Goal: Task Accomplishment & Management: Use online tool/utility

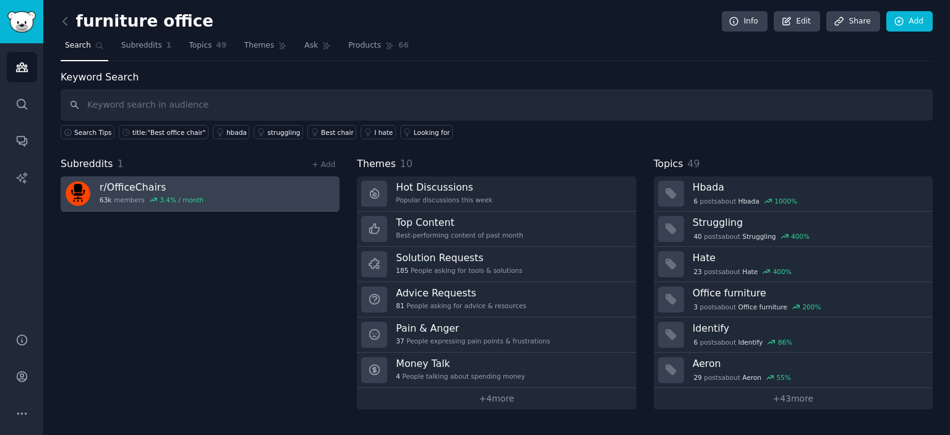
click at [129, 187] on h3 "r/ OfficeChairs" at bounding box center [152, 187] width 104 height 13
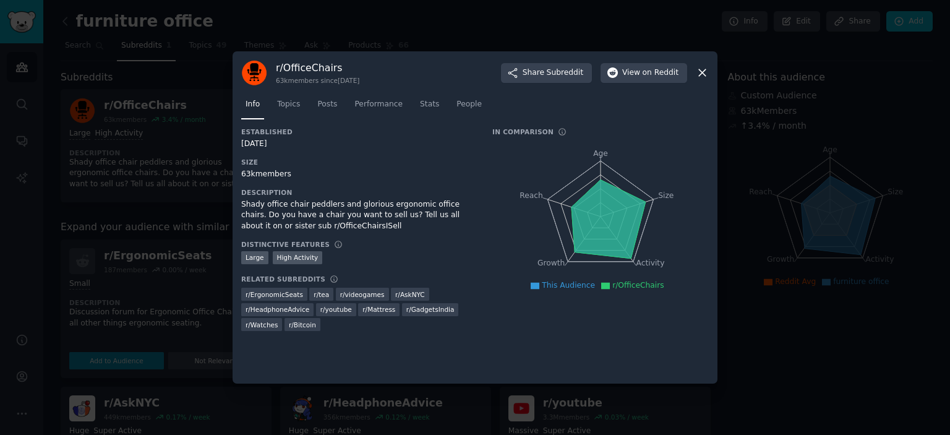
click at [700, 74] on icon at bounding box center [702, 72] width 13 height 13
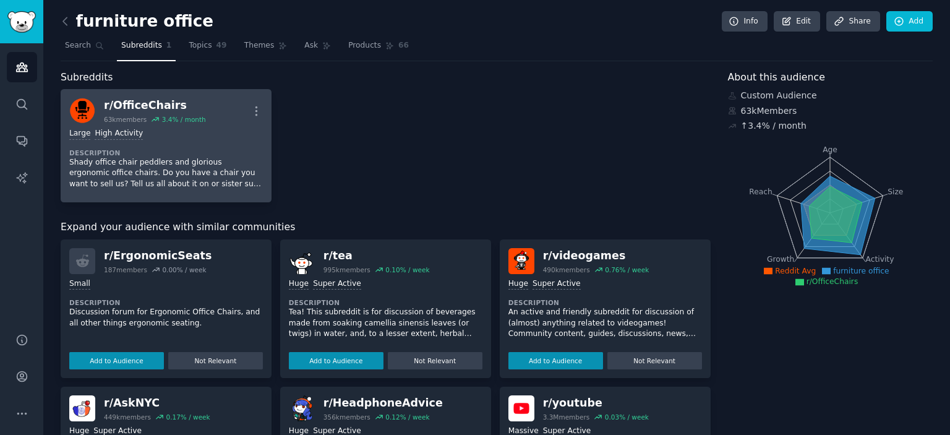
click at [129, 103] on div "r/ OfficeChairs" at bounding box center [155, 105] width 102 height 15
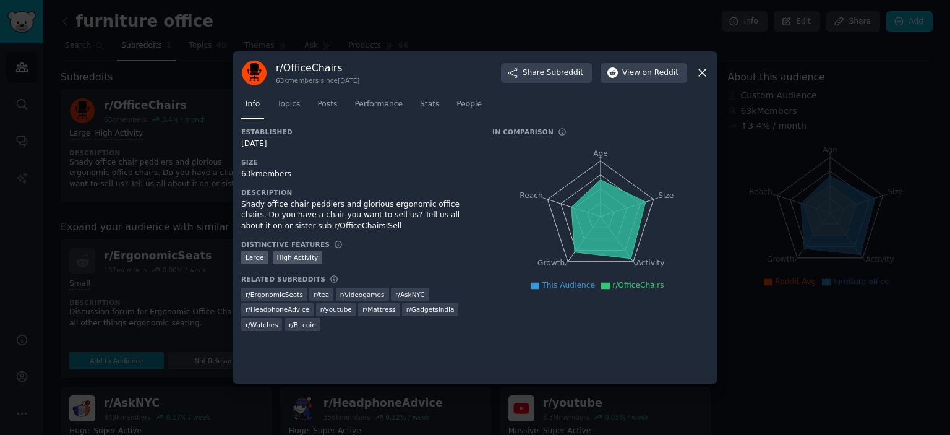
click at [703, 77] on icon at bounding box center [702, 72] width 13 height 13
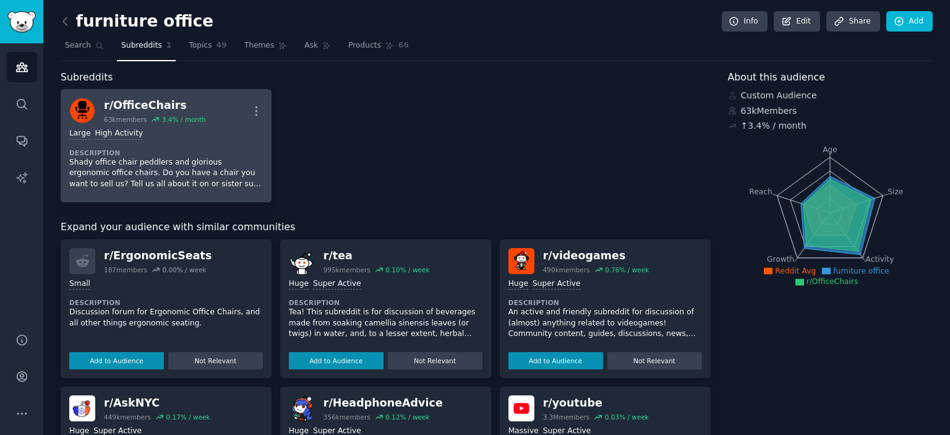
click at [187, 142] on div "Large High Activity Description Shady office chair peddlers and glorious ergono…" at bounding box center [166, 159] width 194 height 70
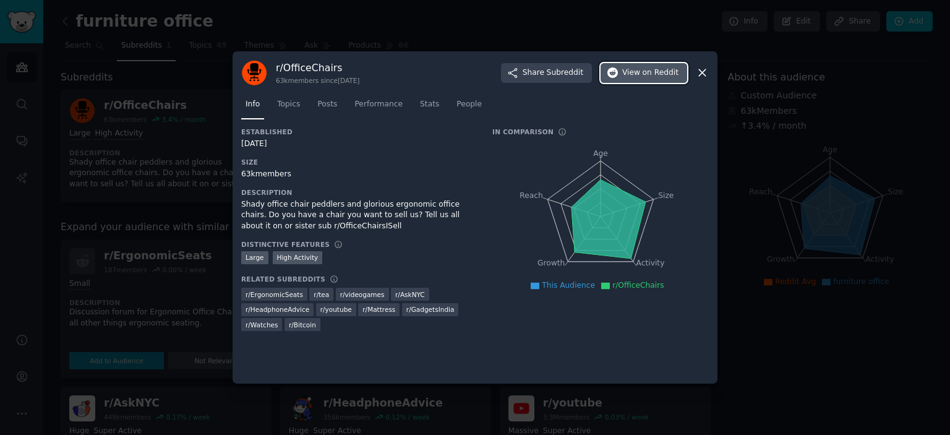
click at [661, 73] on span "on Reddit" at bounding box center [661, 72] width 36 height 11
click at [699, 75] on icon at bounding box center [702, 73] width 7 height 7
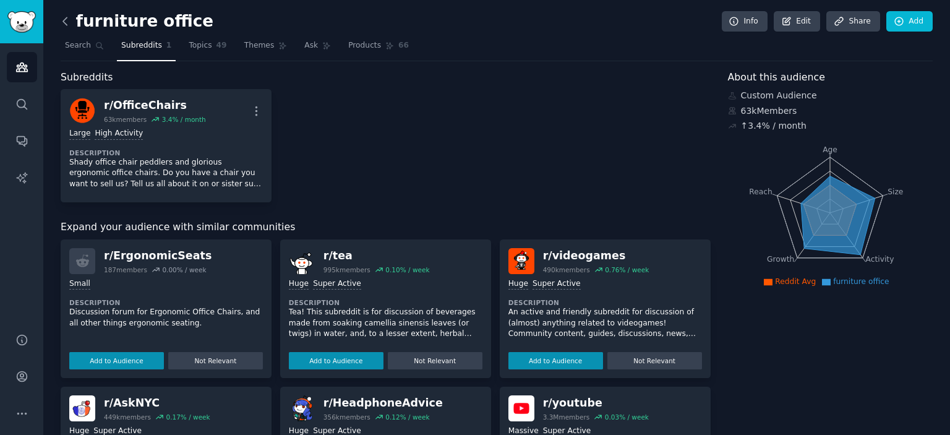
click at [63, 22] on icon at bounding box center [65, 20] width 4 height 7
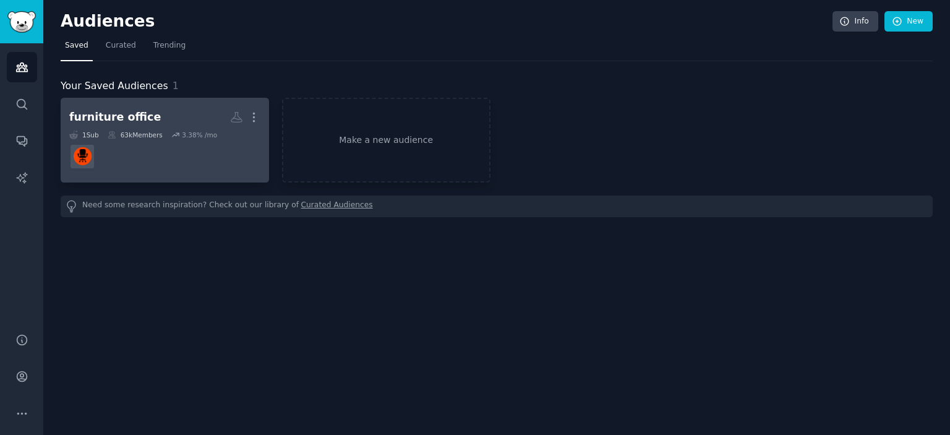
click at [123, 119] on div "furniture office" at bounding box center [115, 117] width 92 height 15
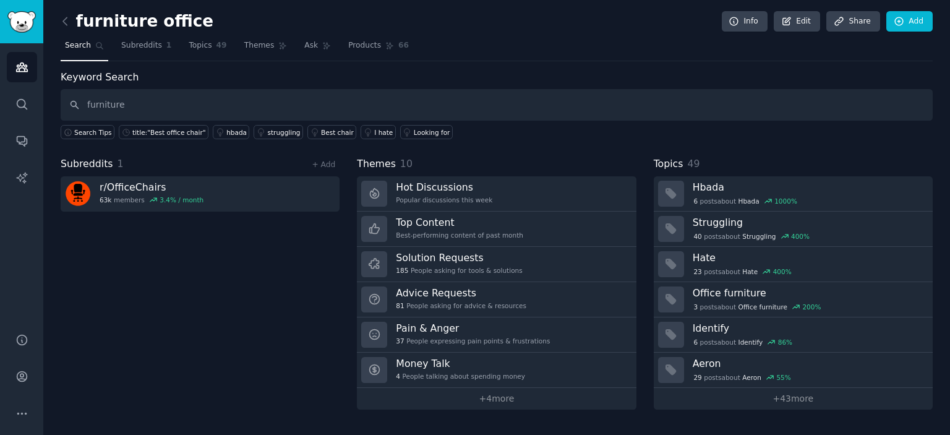
type input "furniture"
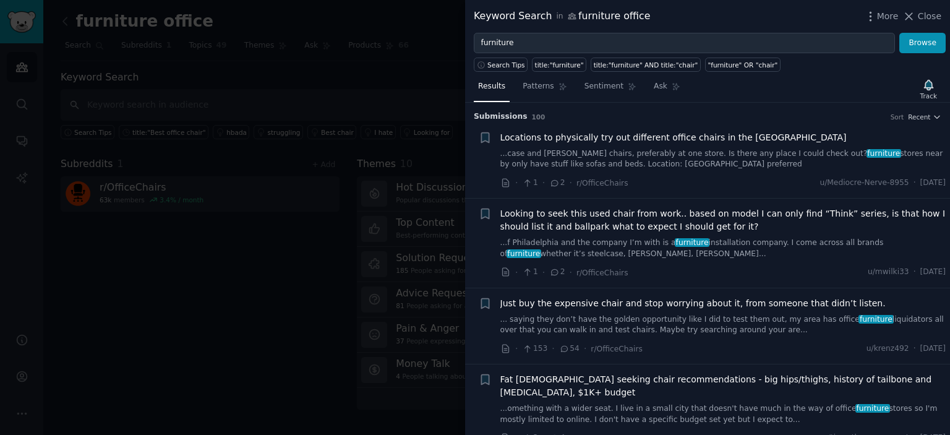
click at [408, 53] on div at bounding box center [475, 217] width 950 height 435
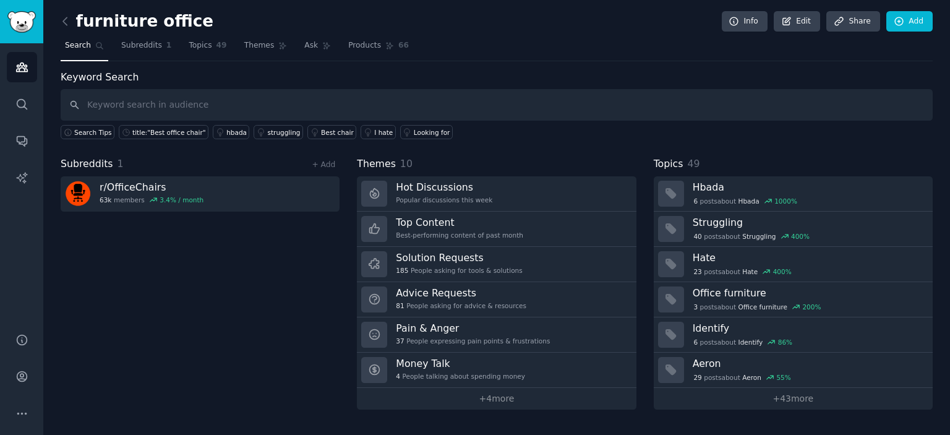
click at [59, 20] on div "furniture office Info Edit Share Add Search Subreddits 1 Topics 49 Themes Ask P…" at bounding box center [496, 217] width 907 height 435
click at [61, 21] on div "furniture office Info Edit Share Add Search Subreddits 1 Topics 49 Themes Ask P…" at bounding box center [496, 217] width 907 height 435
click at [65, 21] on icon at bounding box center [65, 21] width 13 height 13
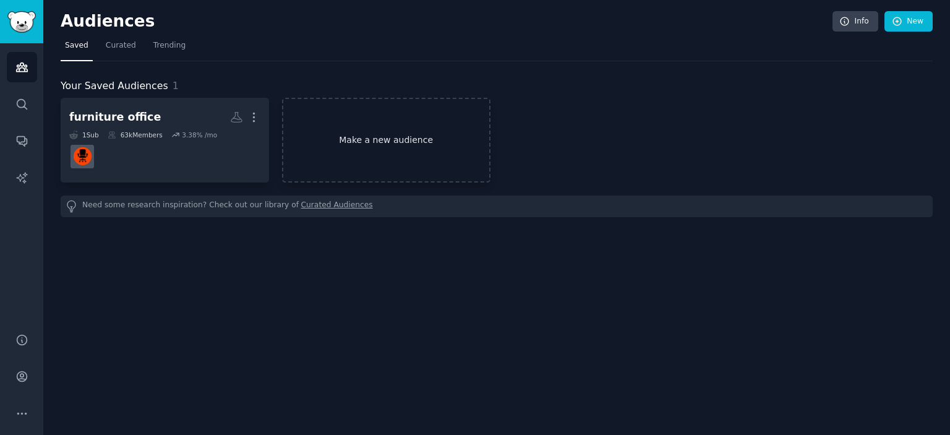
click at [398, 138] on link "Make a new audience" at bounding box center [386, 140] width 209 height 85
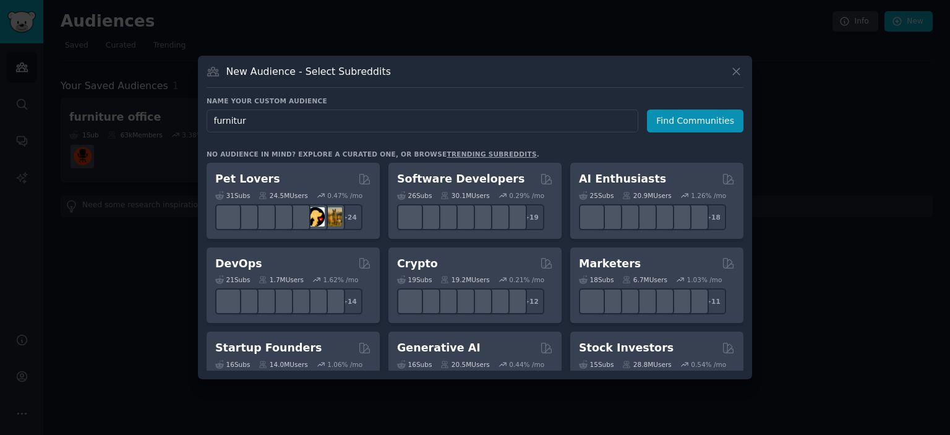
type input "furniture"
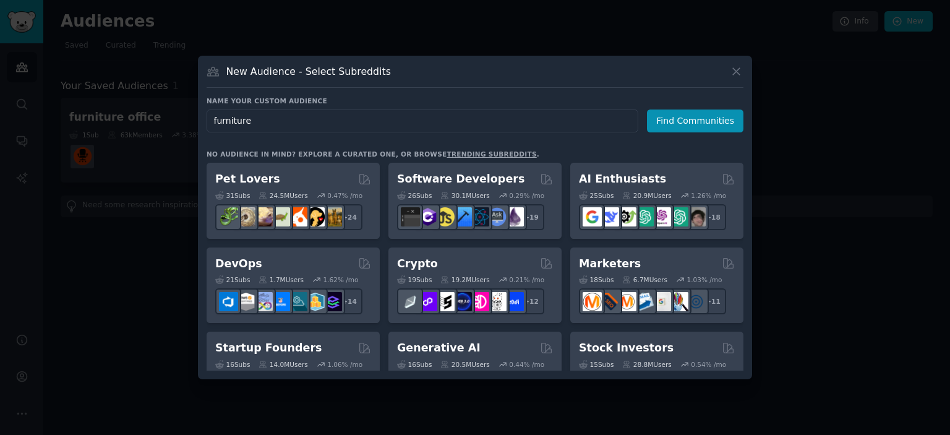
click button "Find Communities" at bounding box center [695, 121] width 97 height 23
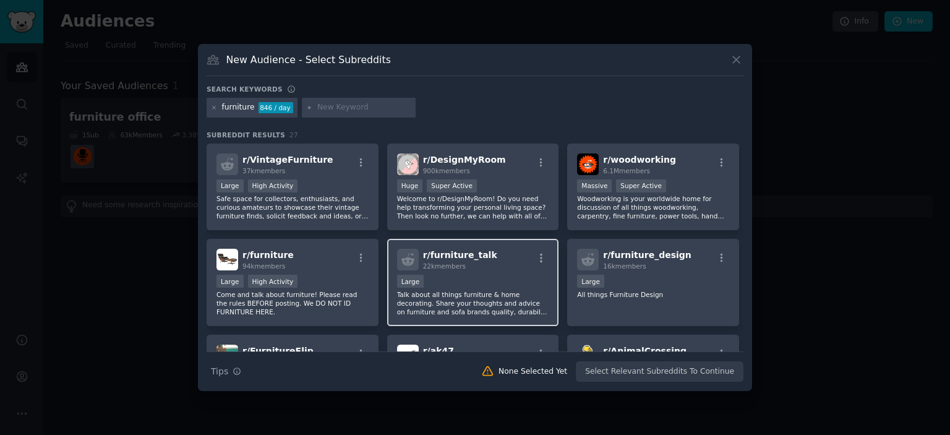
click at [496, 269] on div "r/ furniture_talk 22k members" at bounding box center [473, 260] width 152 height 22
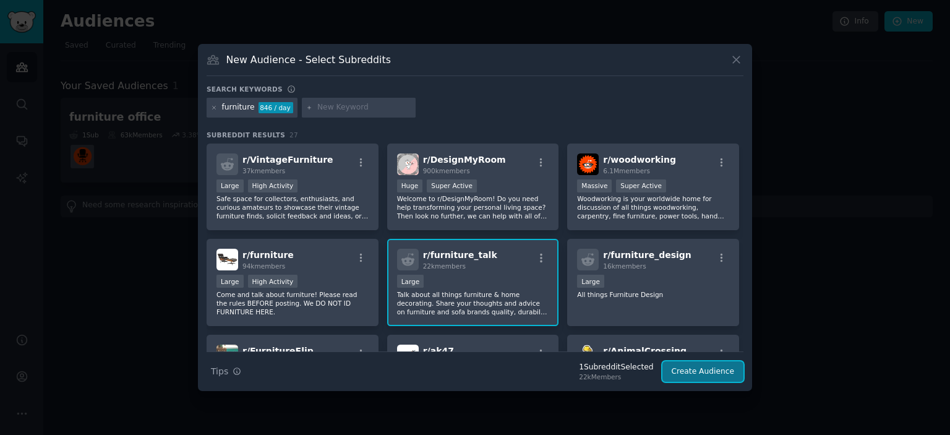
click at [703, 374] on button "Create Audience" at bounding box center [704, 371] width 82 height 21
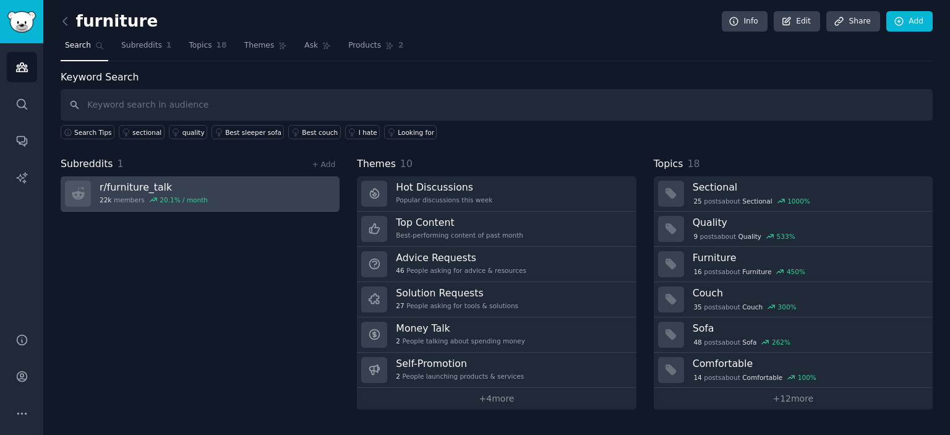
click at [230, 194] on link "r/ furniture_talk 22k members 20.1 % / month" at bounding box center [200, 193] width 279 height 35
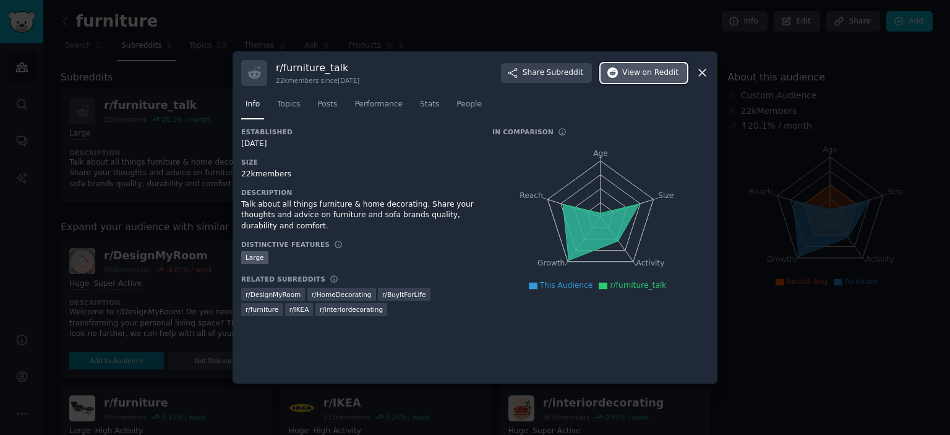
click at [645, 74] on span "on Reddit" at bounding box center [661, 72] width 36 height 11
click at [705, 75] on icon at bounding box center [702, 73] width 7 height 7
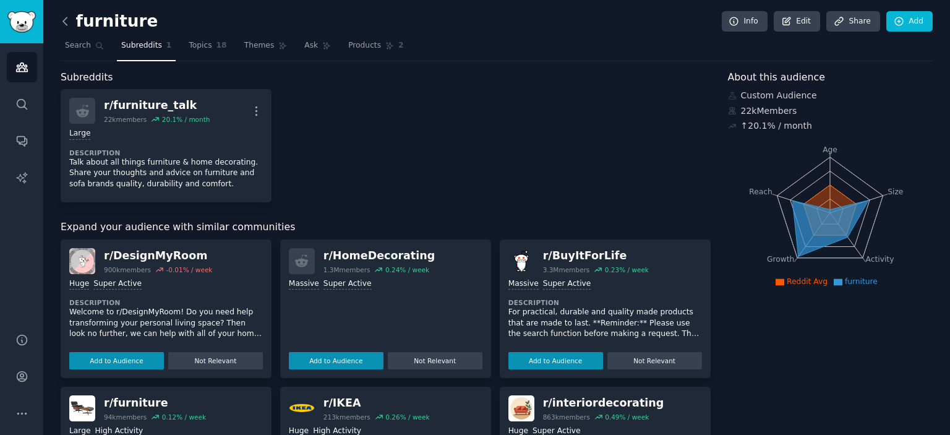
click at [66, 20] on icon at bounding box center [65, 21] width 13 height 13
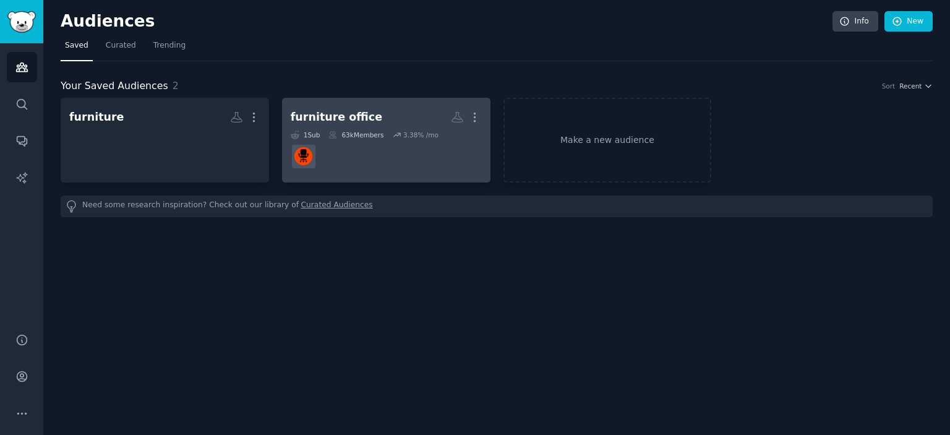
click at [343, 121] on div "furniture office" at bounding box center [337, 117] width 92 height 15
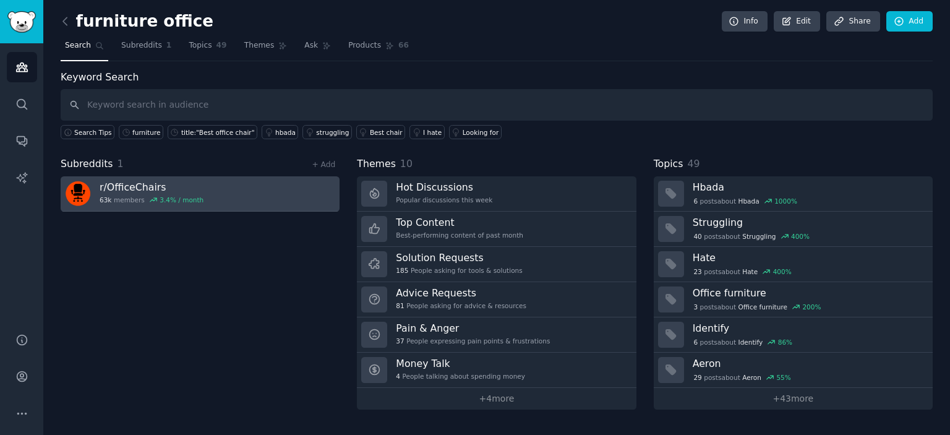
click at [152, 185] on h3 "r/ OfficeChairs" at bounding box center [152, 187] width 104 height 13
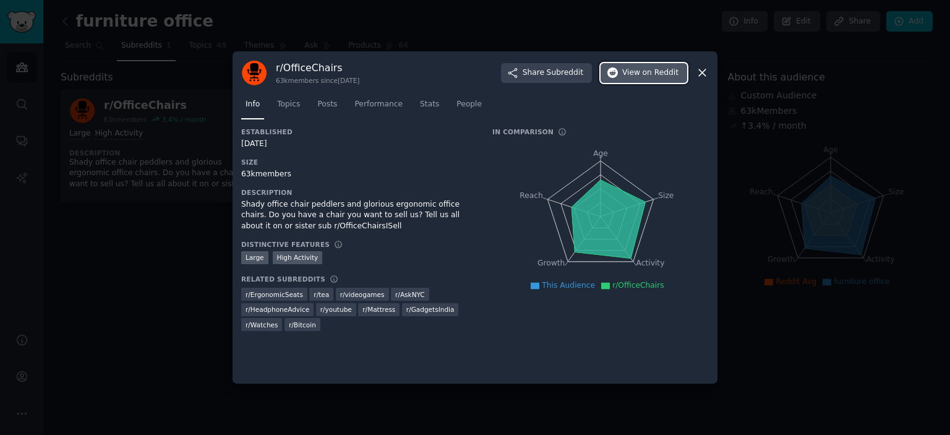
click at [648, 72] on span "on Reddit" at bounding box center [661, 72] width 36 height 11
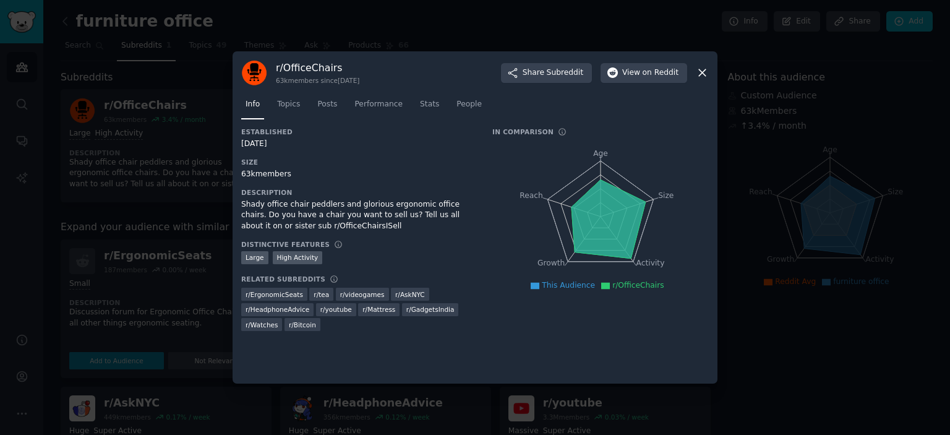
click at [704, 71] on icon at bounding box center [702, 73] width 7 height 7
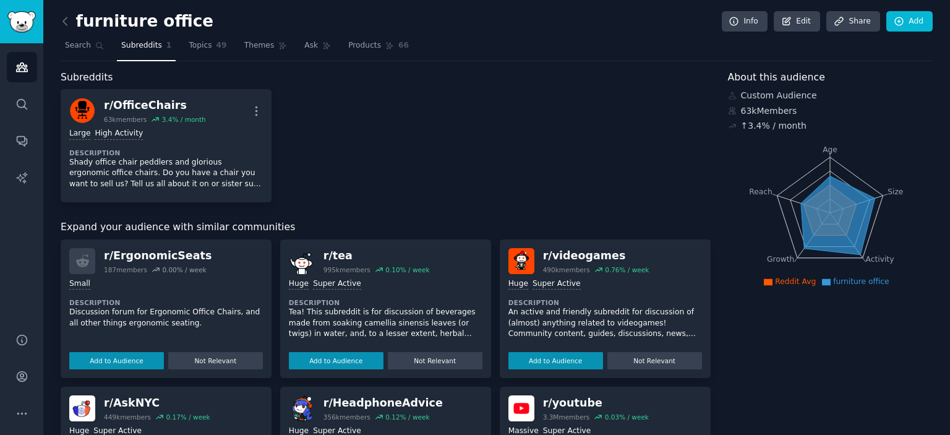
click at [92, 23] on h2 "furniture office" at bounding box center [137, 22] width 153 height 20
click at [84, 43] on span "Search" at bounding box center [78, 45] width 26 height 11
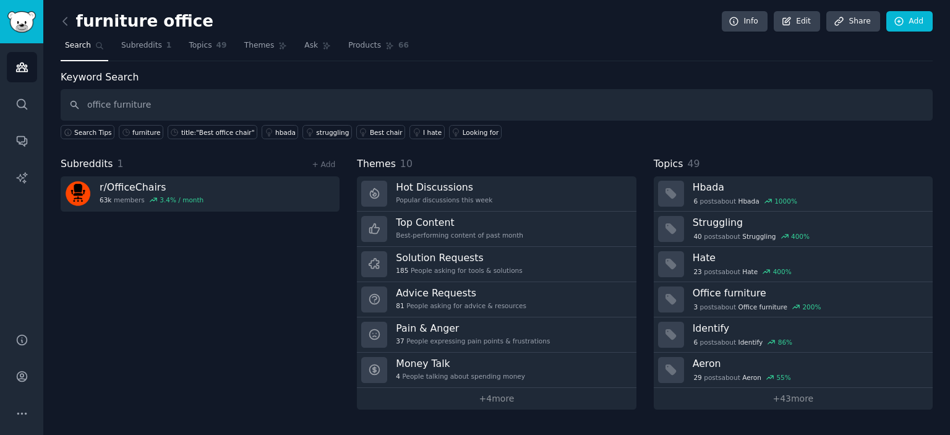
type input "office furniture"
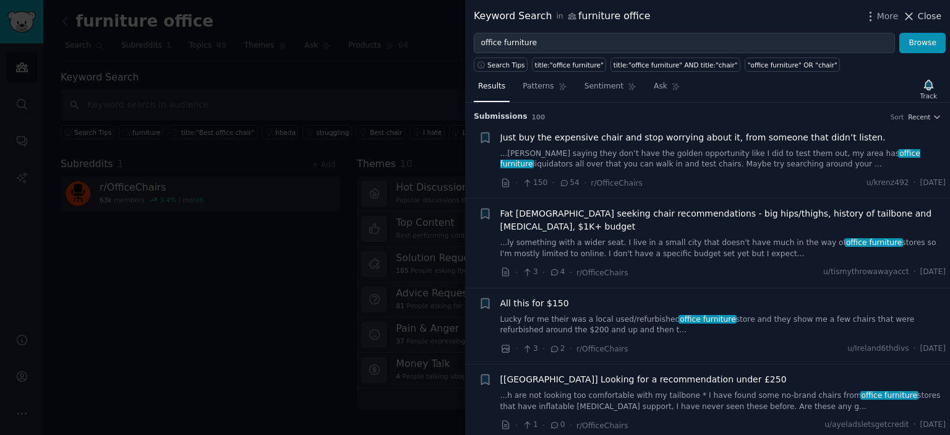
click at [916, 18] on icon at bounding box center [909, 16] width 13 height 13
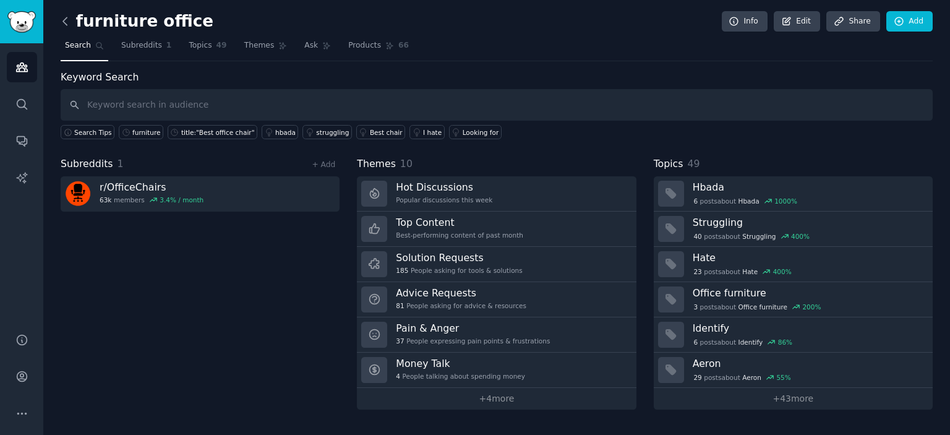
click at [70, 20] on icon at bounding box center [65, 21] width 13 height 13
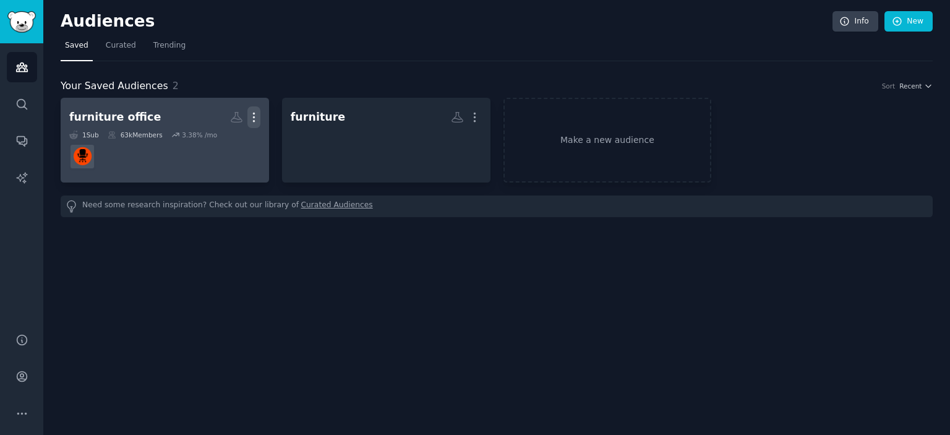
click at [251, 115] on icon "button" at bounding box center [253, 117] width 13 height 13
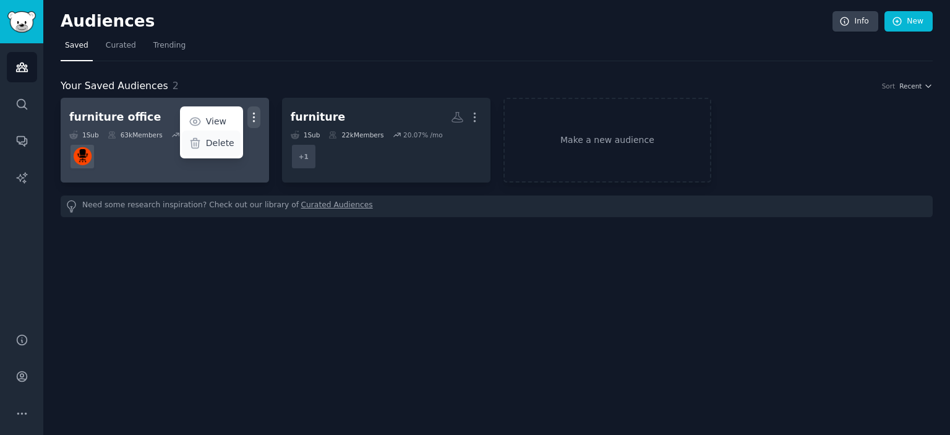
click at [225, 140] on p "Delete" at bounding box center [220, 143] width 28 height 13
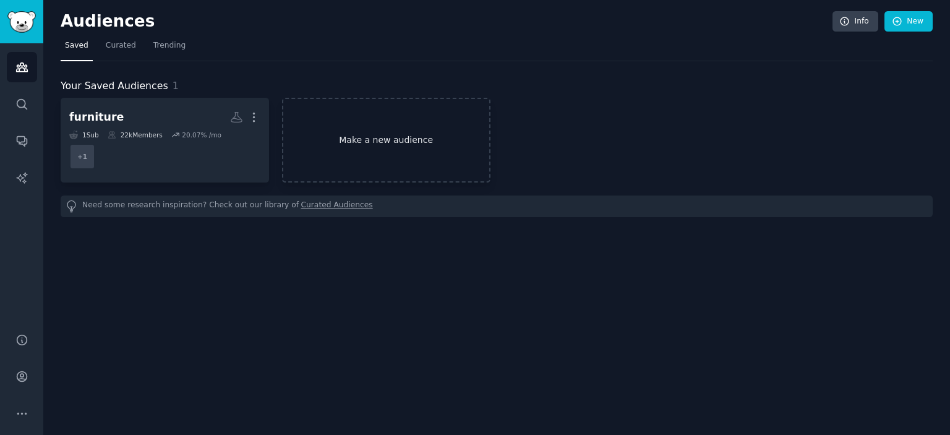
click at [361, 137] on link "Make a new audience" at bounding box center [386, 140] width 209 height 85
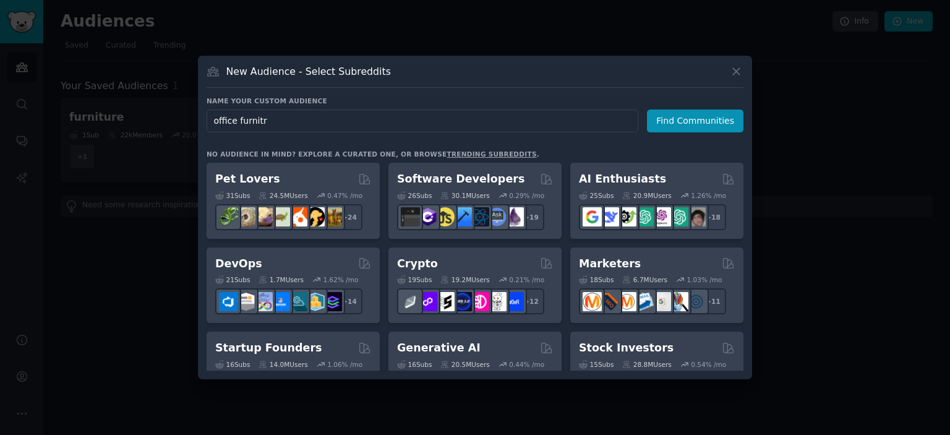
type input "office furnitre"
click button "Find Communities" at bounding box center [695, 121] width 97 height 23
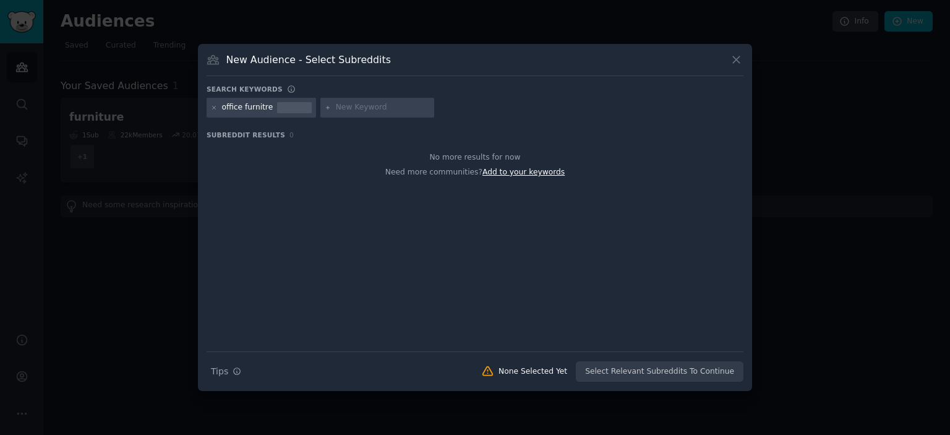
click at [520, 172] on span "Add to your keywords" at bounding box center [524, 172] width 82 height 9
click at [215, 108] on icon at bounding box center [214, 108] width 7 height 7
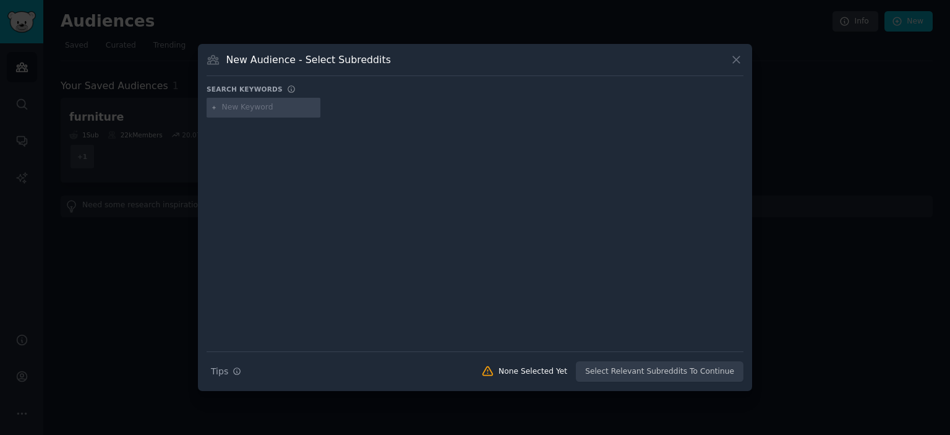
click at [241, 108] on input "text" at bounding box center [269, 107] width 94 height 11
type input "furniture office"
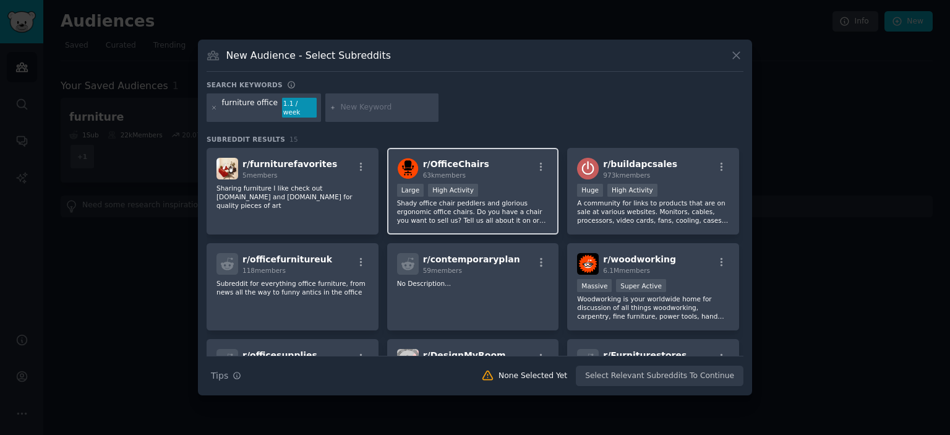
click at [463, 163] on span "r/ OfficeChairs" at bounding box center [456, 164] width 66 height 10
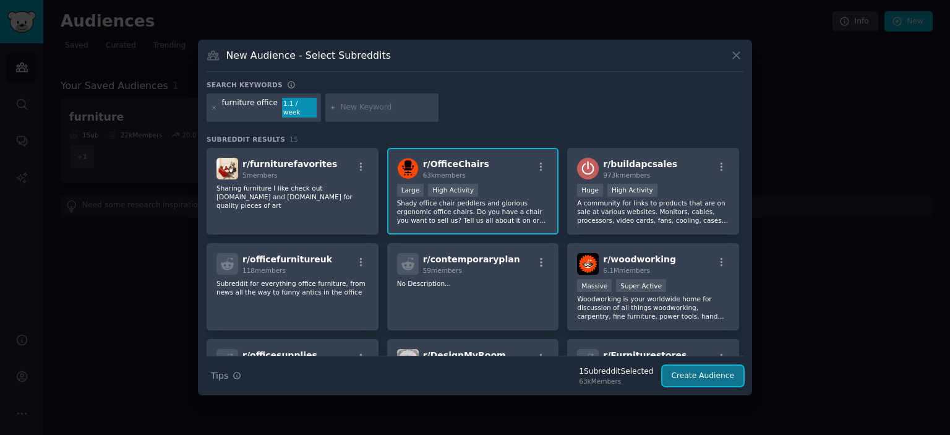
click at [685, 371] on button "Create Audience" at bounding box center [704, 376] width 82 height 21
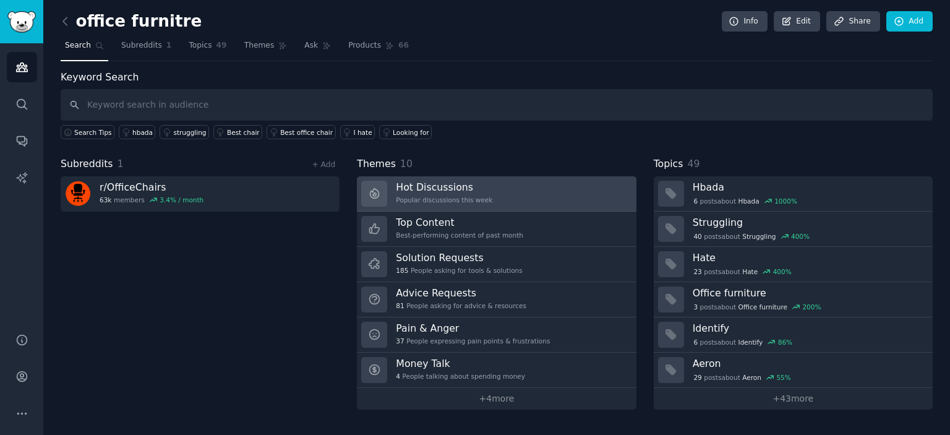
click at [454, 191] on h3 "Hot Discussions" at bounding box center [444, 187] width 97 height 13
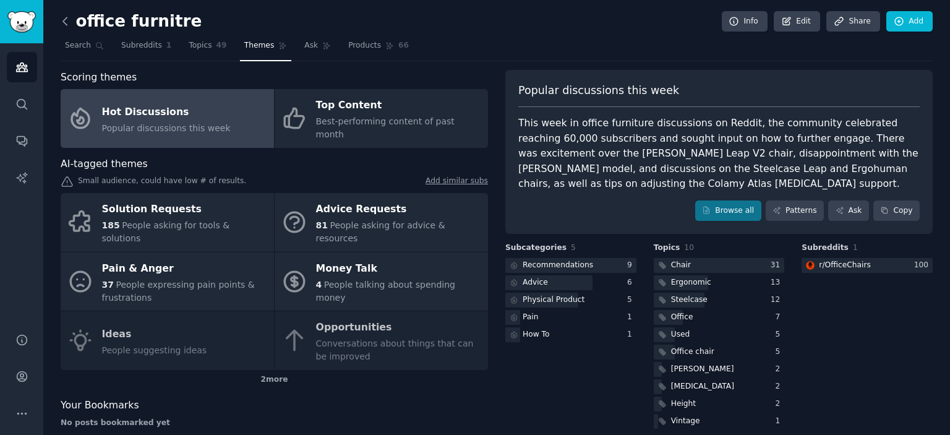
click at [67, 24] on icon at bounding box center [65, 21] width 13 height 13
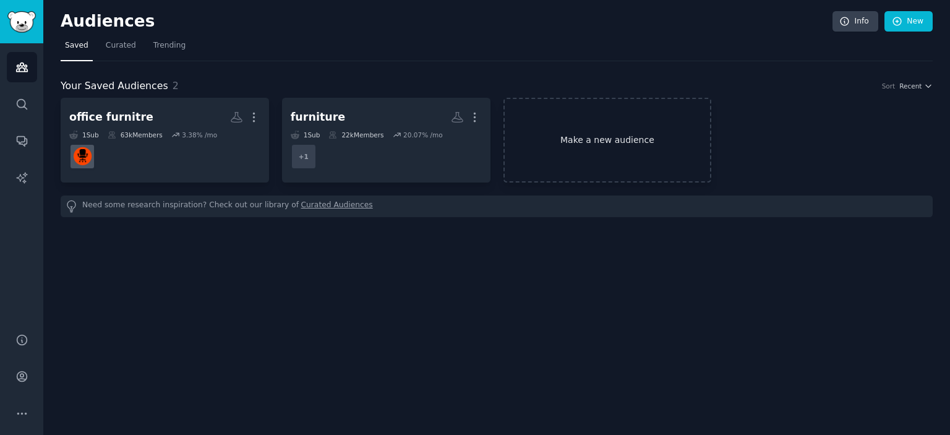
click at [605, 132] on link "Make a new audience" at bounding box center [608, 140] width 209 height 85
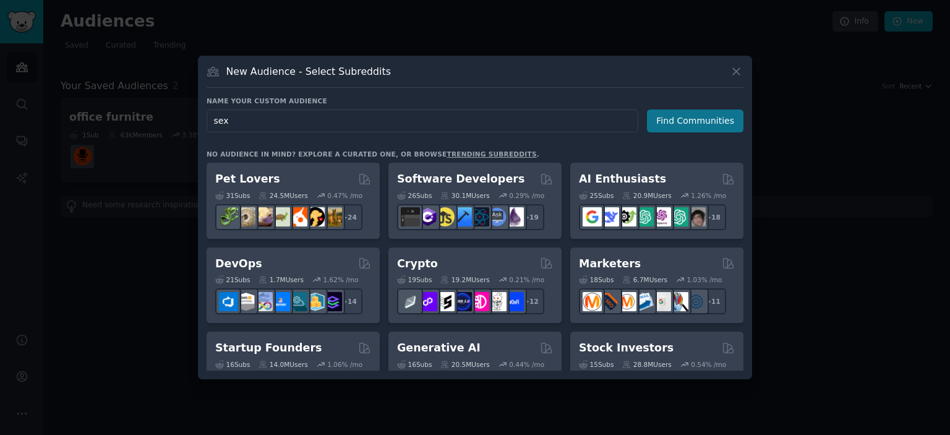
type input "sex"
click at [682, 119] on button "Find Communities" at bounding box center [695, 121] width 97 height 23
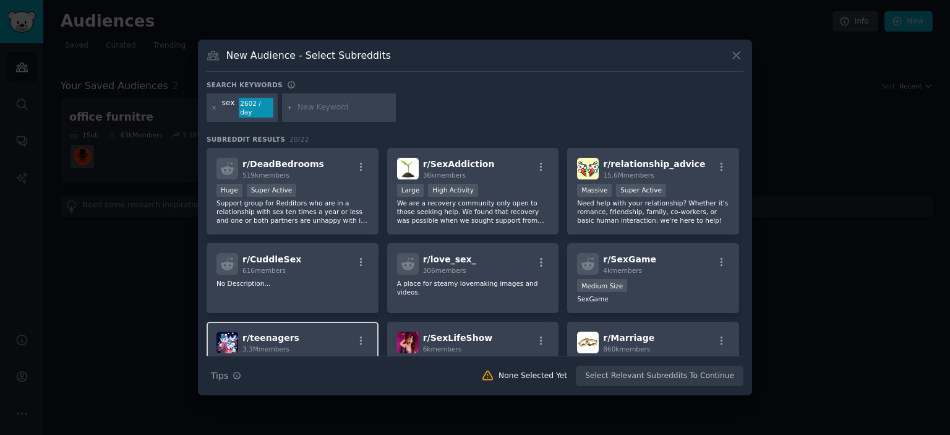
click at [295, 332] on div "r/ teenagers 3.3M members" at bounding box center [293, 343] width 152 height 22
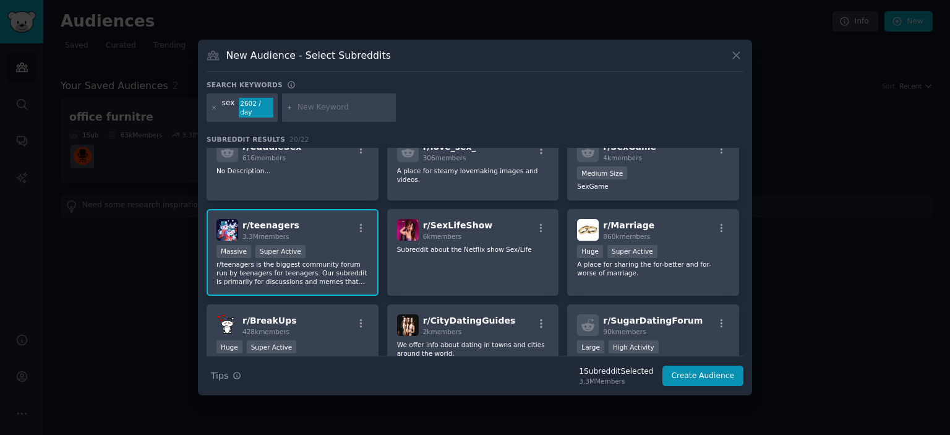
scroll to position [124, 0]
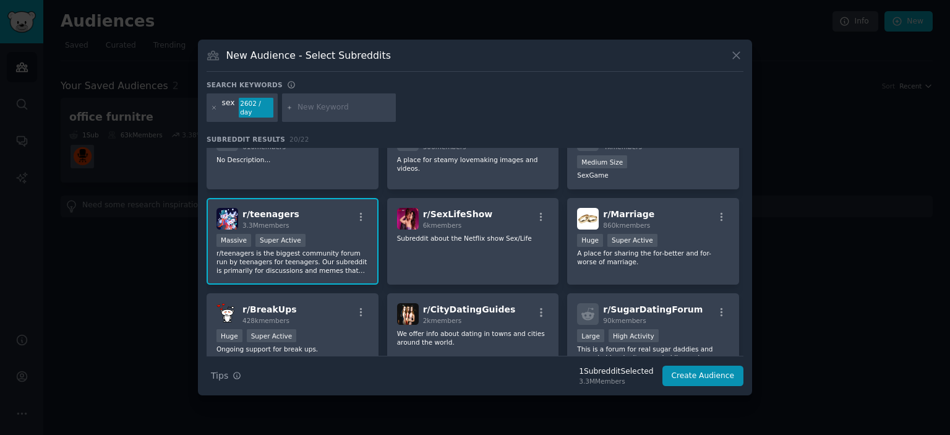
click at [255, 209] on span "r/ teenagers" at bounding box center [271, 214] width 57 height 10
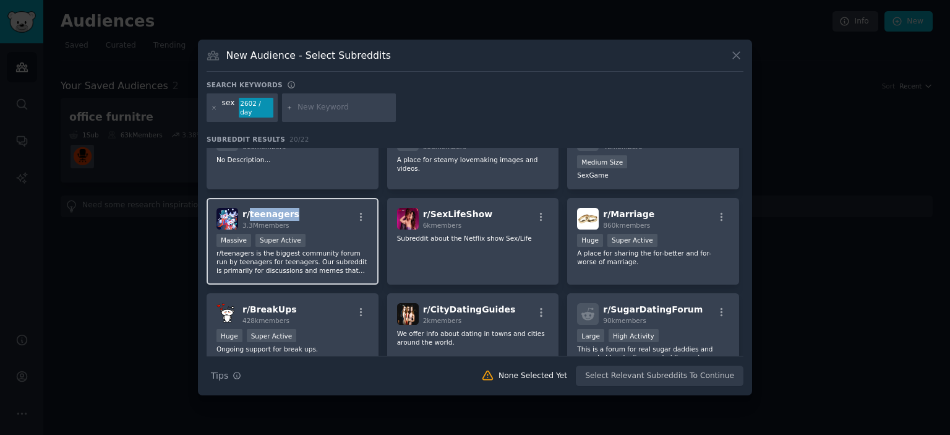
click at [255, 209] on span "r/ teenagers" at bounding box center [271, 214] width 57 height 10
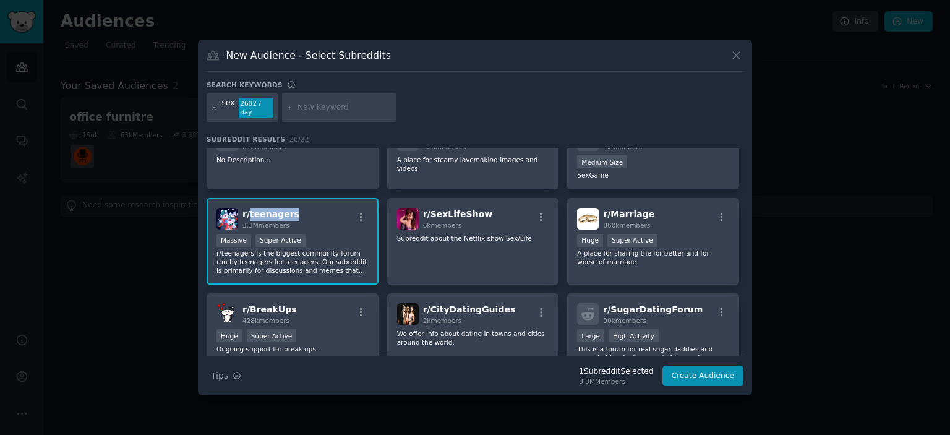
click at [255, 209] on span "r/ teenagers" at bounding box center [271, 214] width 57 height 10
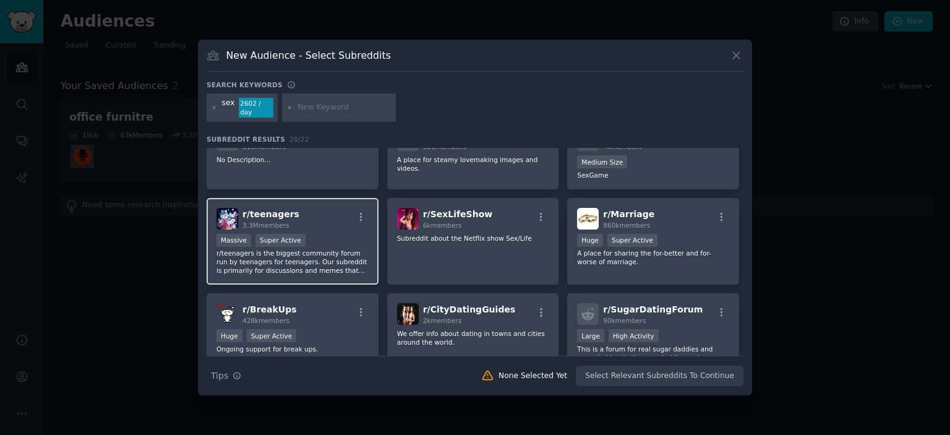
click at [255, 209] on span "r/ teenagers" at bounding box center [271, 214] width 57 height 10
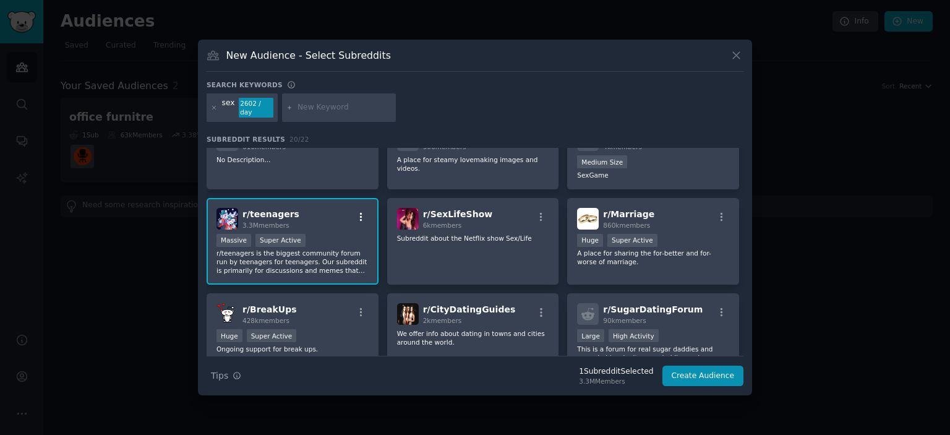
click at [358, 212] on icon "button" at bounding box center [361, 217] width 11 height 11
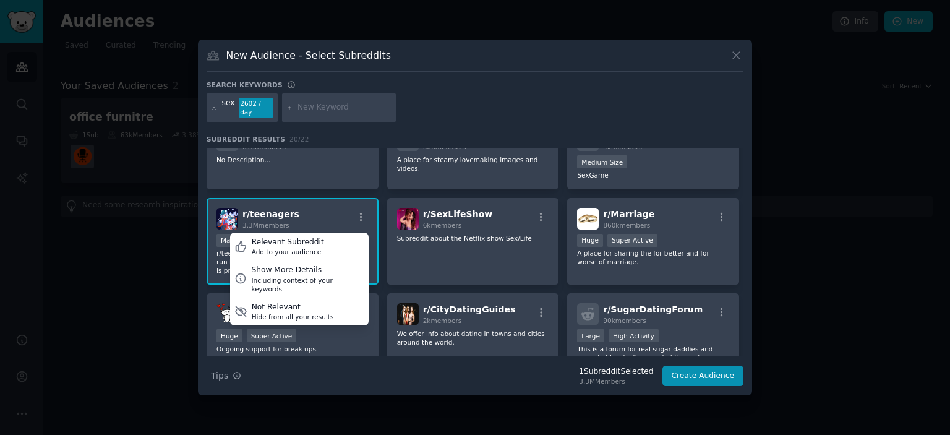
click at [302, 212] on div "r/ teenagers 3.3M members Relevant Subreddit Add to your audience Show More Det…" at bounding box center [293, 219] width 152 height 22
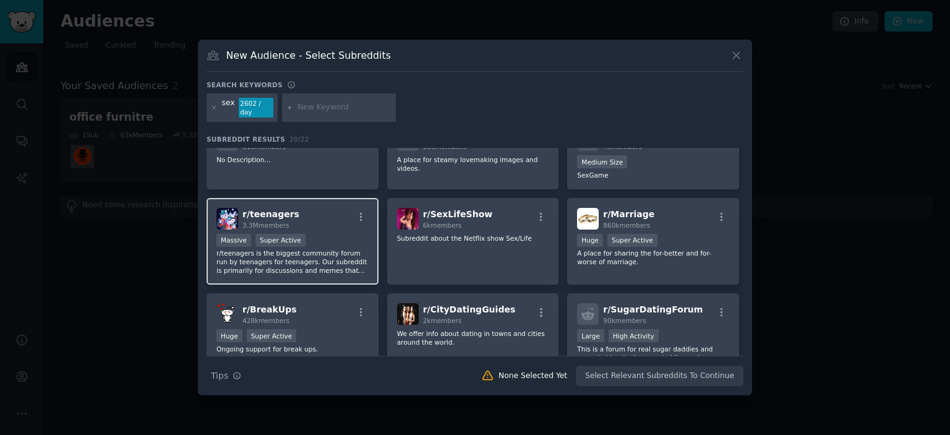
click at [301, 213] on div "r/ teenagers 3.3M members" at bounding box center [293, 219] width 152 height 22
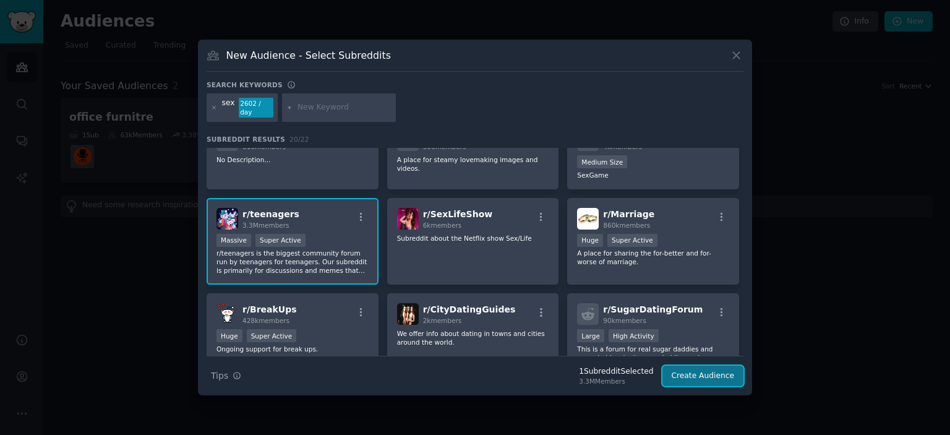
click at [701, 376] on button "Create Audience" at bounding box center [704, 376] width 82 height 21
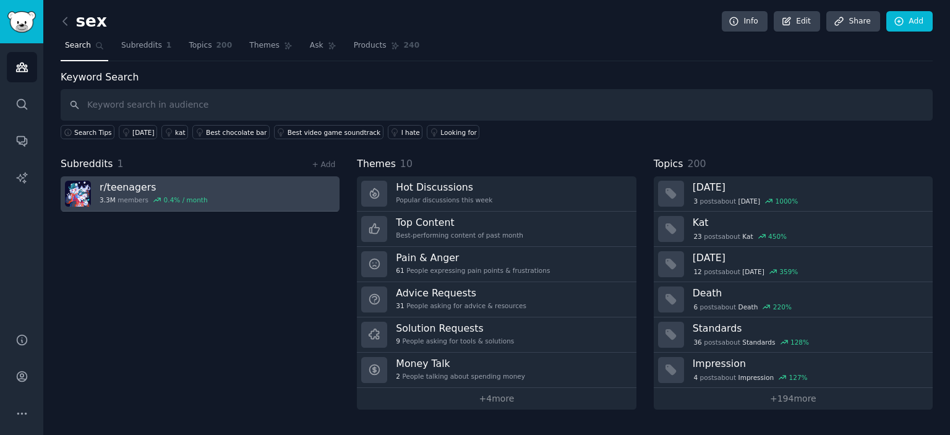
click at [208, 192] on link "r/ teenagers 3.3M members 0.4 % / month" at bounding box center [200, 193] width 279 height 35
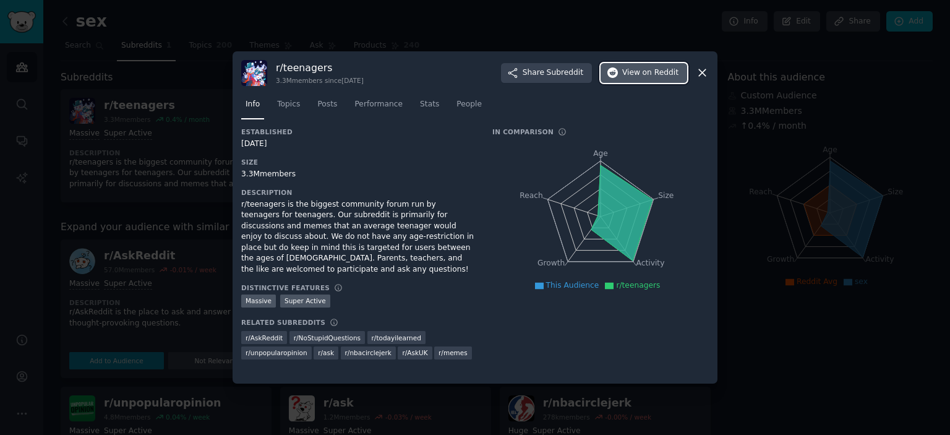
click at [642, 74] on span "View on Reddit" at bounding box center [650, 72] width 56 height 11
click at [693, 72] on div "r/ teenagers 3.3M members since [DATE] Share Subreddit View on Reddit" at bounding box center [475, 73] width 468 height 26
click at [701, 73] on icon at bounding box center [702, 72] width 13 height 13
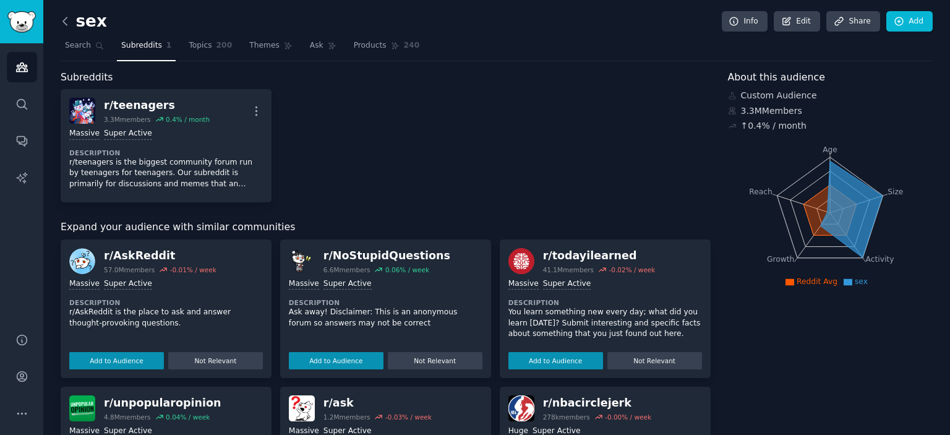
click at [67, 22] on icon at bounding box center [65, 21] width 13 height 13
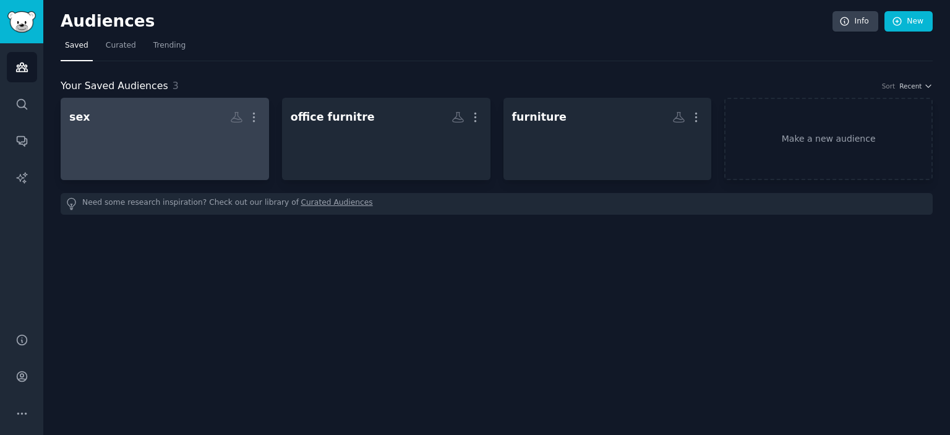
click at [169, 139] on div at bounding box center [164, 149] width 191 height 43
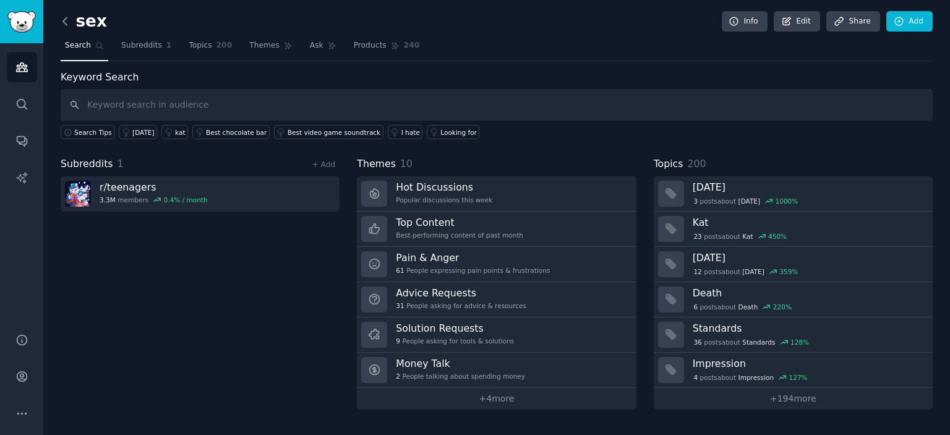
click at [66, 24] on icon at bounding box center [65, 20] width 4 height 7
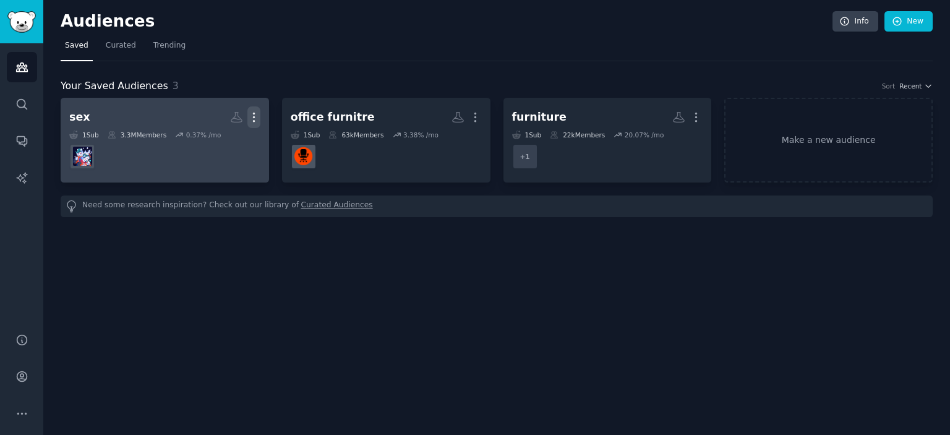
click at [255, 114] on icon "button" at bounding box center [253, 117] width 13 height 13
click at [218, 143] on p "Delete" at bounding box center [220, 143] width 28 height 13
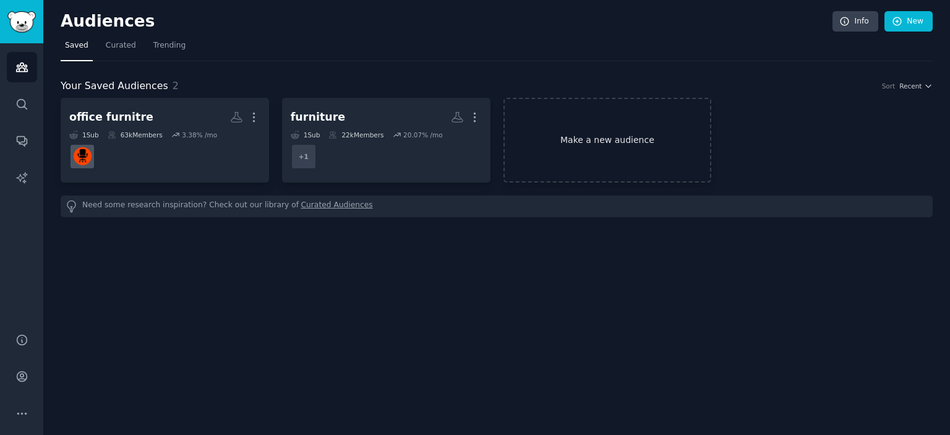
click at [592, 136] on link "Make a new audience" at bounding box center [608, 140] width 209 height 85
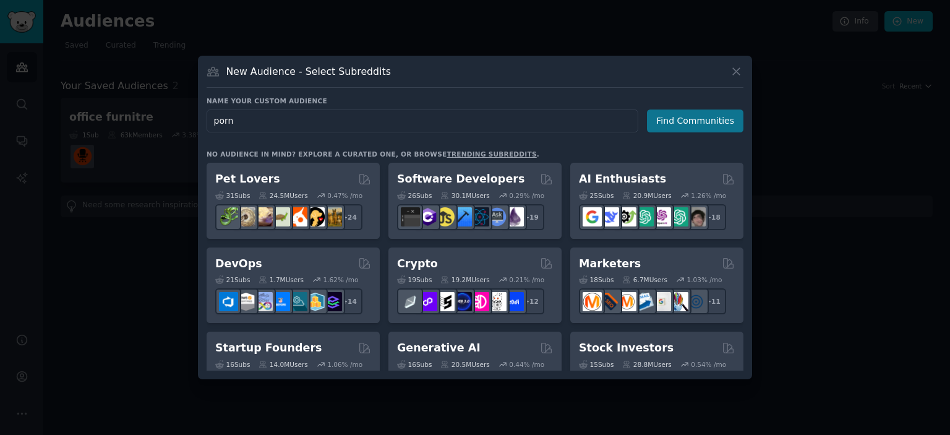
type input "porn"
click at [704, 125] on button "Find Communities" at bounding box center [695, 121] width 97 height 23
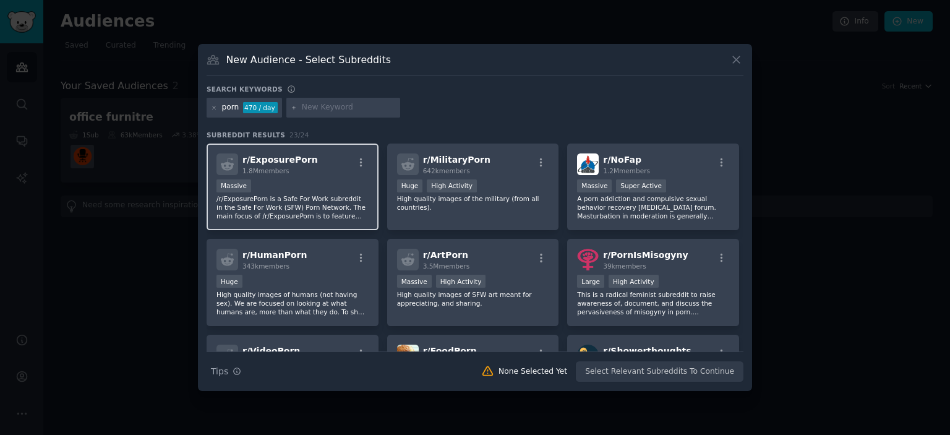
click at [286, 170] on div "1.8M members" at bounding box center [280, 170] width 75 height 9
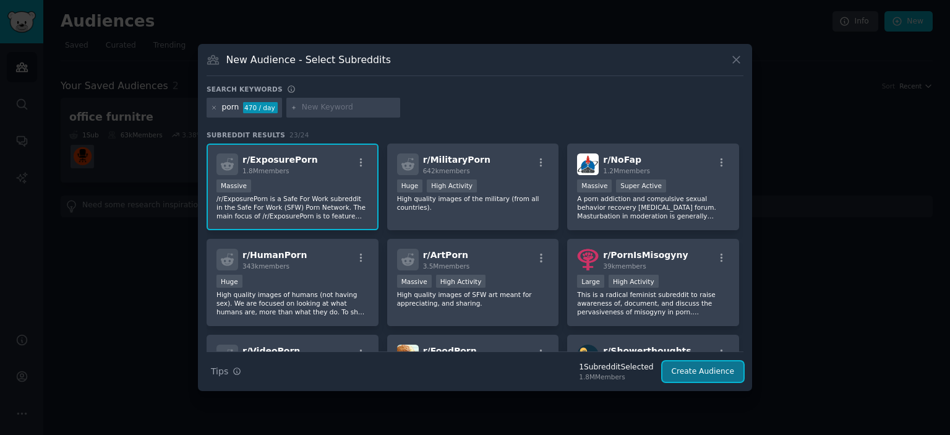
click at [695, 367] on button "Create Audience" at bounding box center [704, 371] width 82 height 21
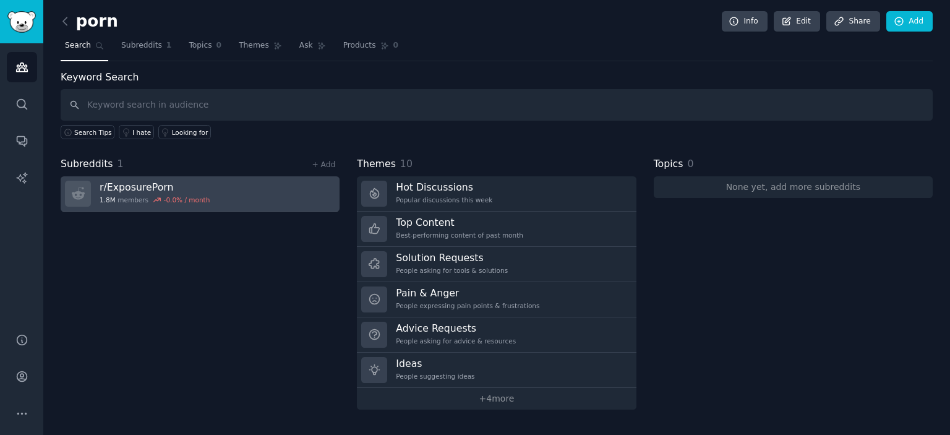
click at [243, 194] on link "r/ ExposurePorn 1.8M members -0.0 % / month" at bounding box center [200, 193] width 279 height 35
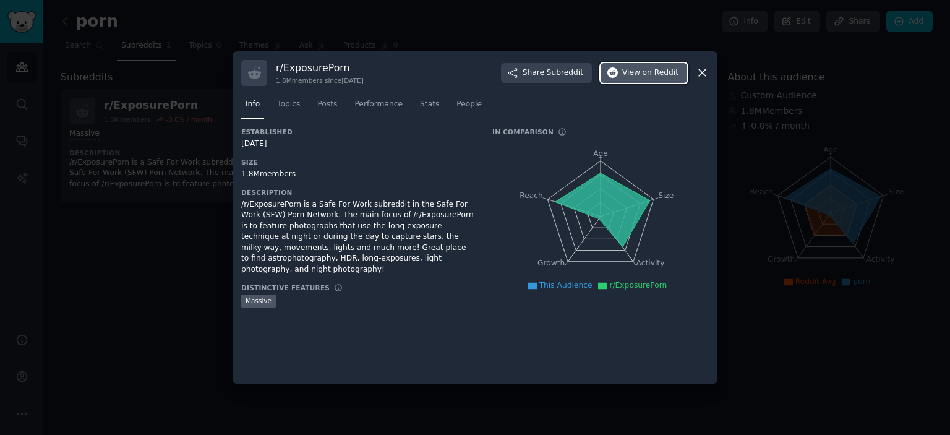
click at [642, 75] on span "View on Reddit" at bounding box center [650, 72] width 56 height 11
click at [707, 73] on icon at bounding box center [702, 72] width 13 height 13
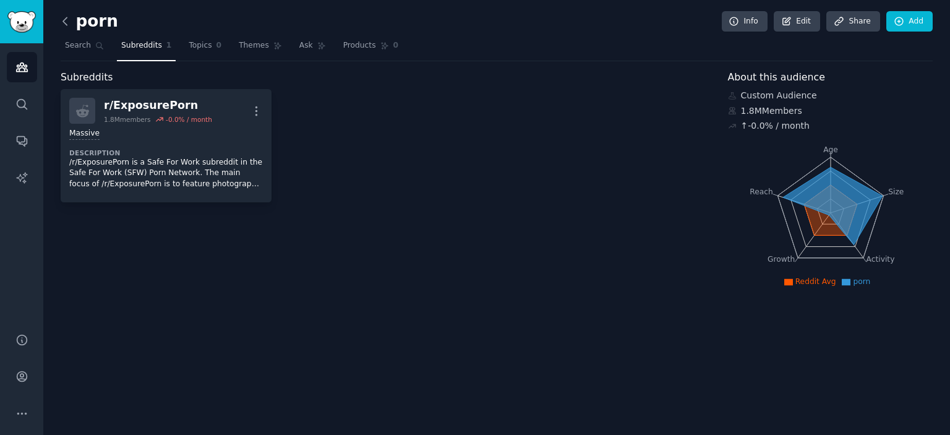
click at [69, 24] on icon at bounding box center [65, 21] width 13 height 13
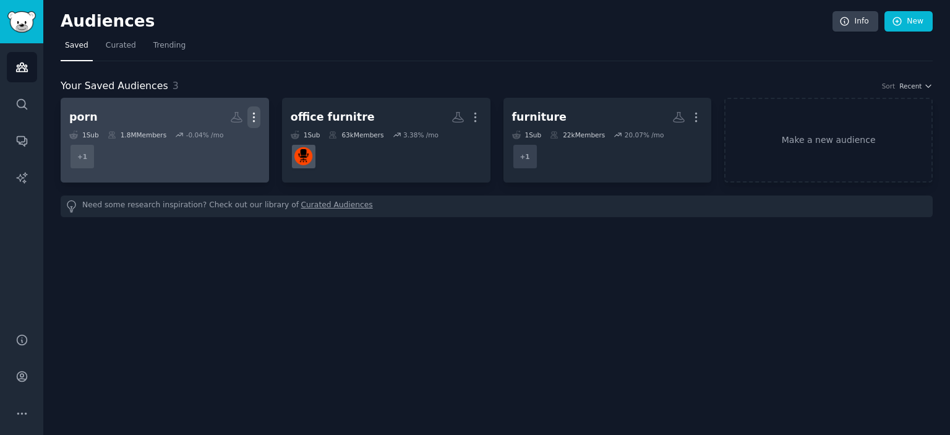
click at [255, 114] on icon "button" at bounding box center [253, 117] width 13 height 13
click at [222, 145] on p "Delete" at bounding box center [220, 143] width 28 height 13
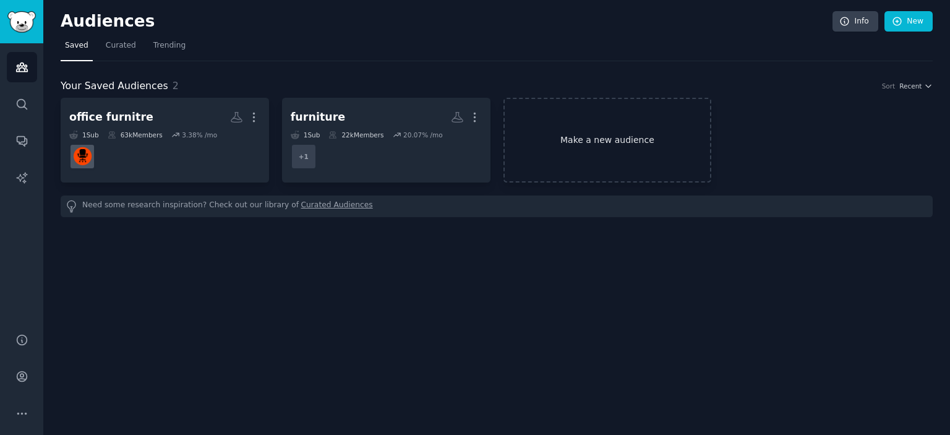
click at [590, 133] on link "Make a new audience" at bounding box center [608, 140] width 209 height 85
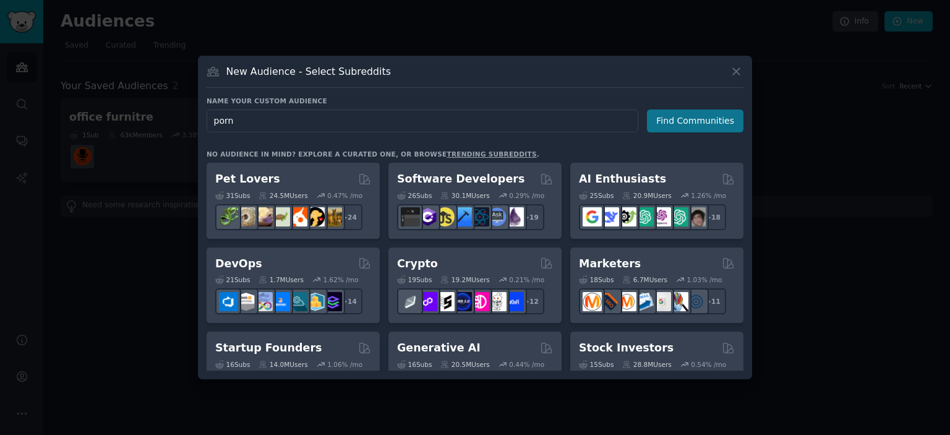
type input "porn"
click at [730, 121] on button "Find Communities" at bounding box center [695, 121] width 97 height 23
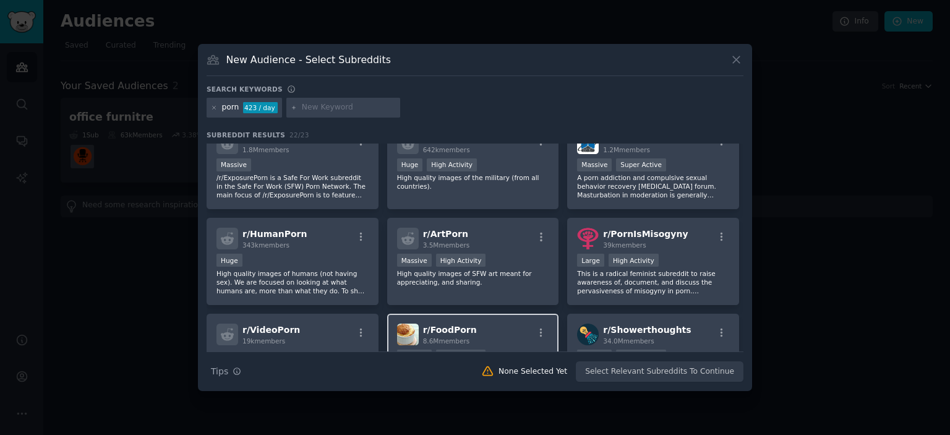
scroll to position [83, 0]
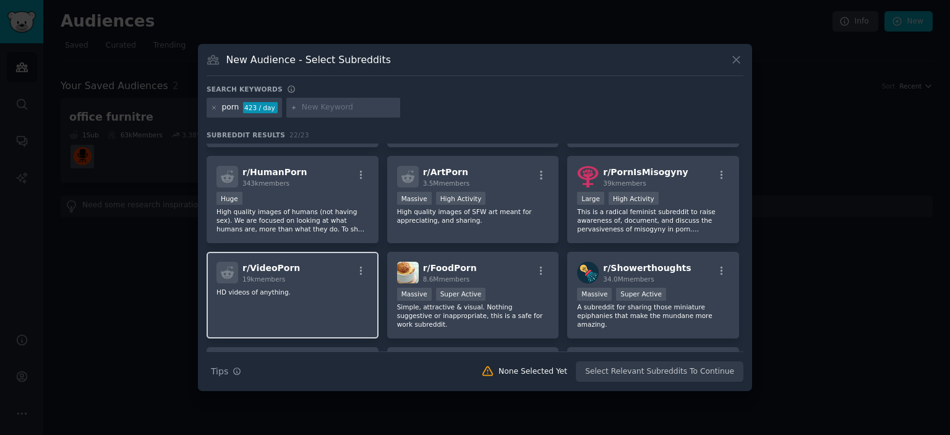
click at [288, 268] on span "r/ VideoPorn" at bounding box center [272, 268] width 58 height 10
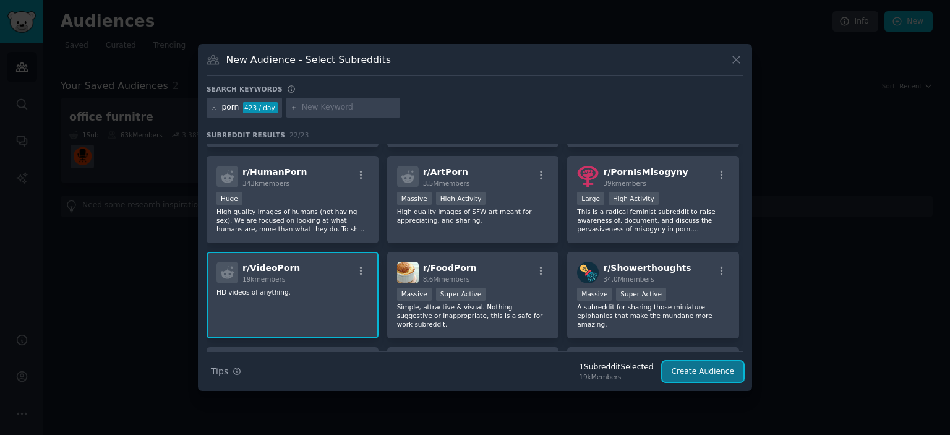
click at [702, 371] on button "Create Audience" at bounding box center [704, 371] width 82 height 21
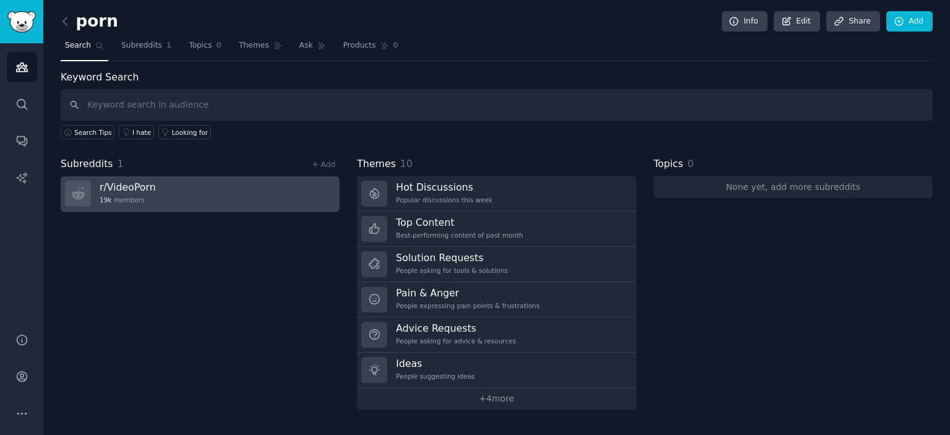
click at [185, 190] on link "r/ VideoPorn 19k members" at bounding box center [200, 193] width 279 height 35
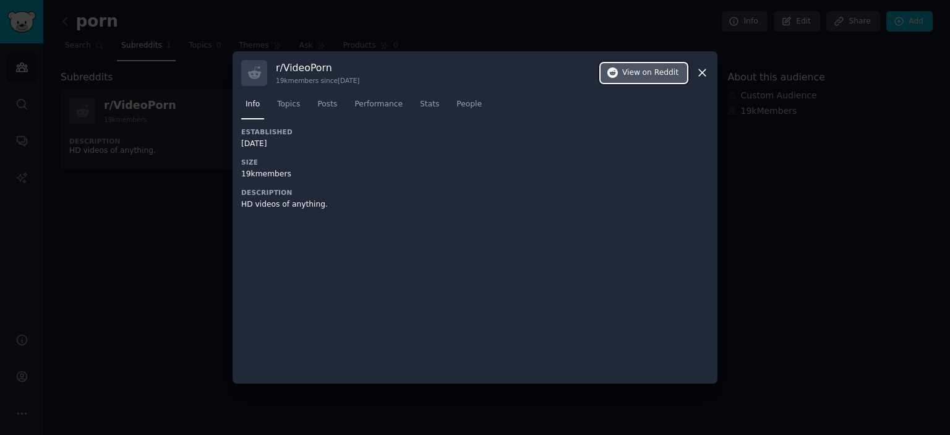
click at [654, 71] on span "on Reddit" at bounding box center [661, 72] width 36 height 11
click at [699, 71] on icon at bounding box center [702, 72] width 13 height 13
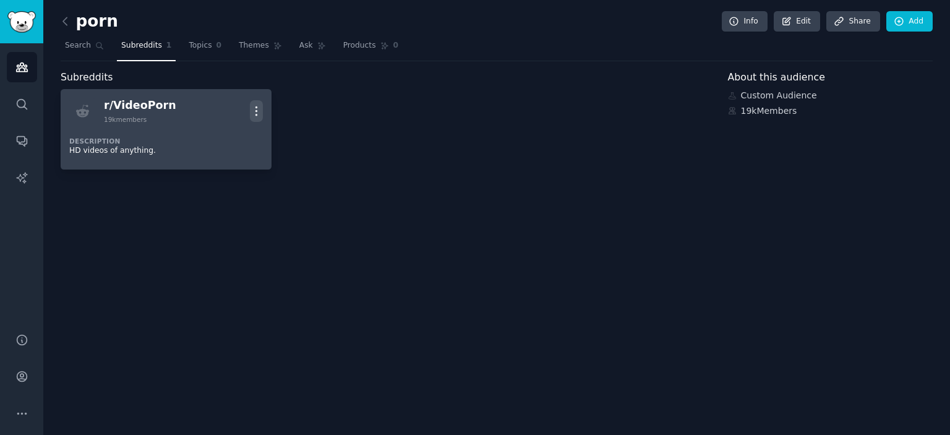
click at [261, 113] on icon "button" at bounding box center [256, 111] width 13 height 13
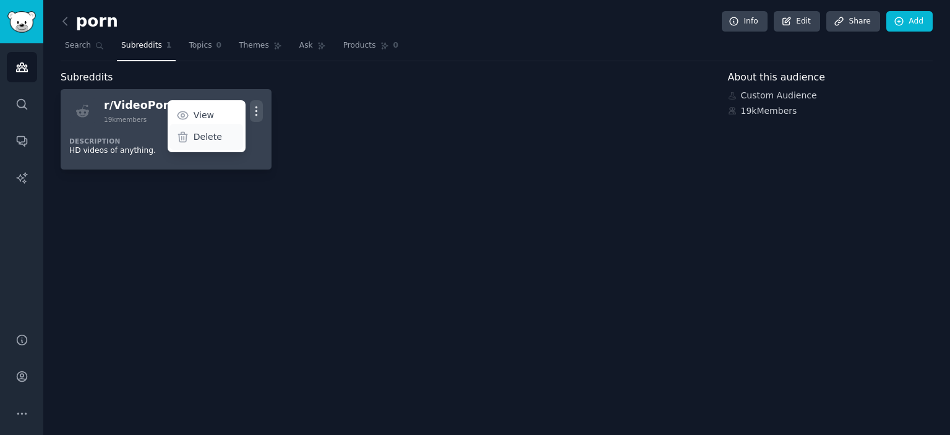
click at [203, 138] on p "Delete" at bounding box center [208, 137] width 28 height 13
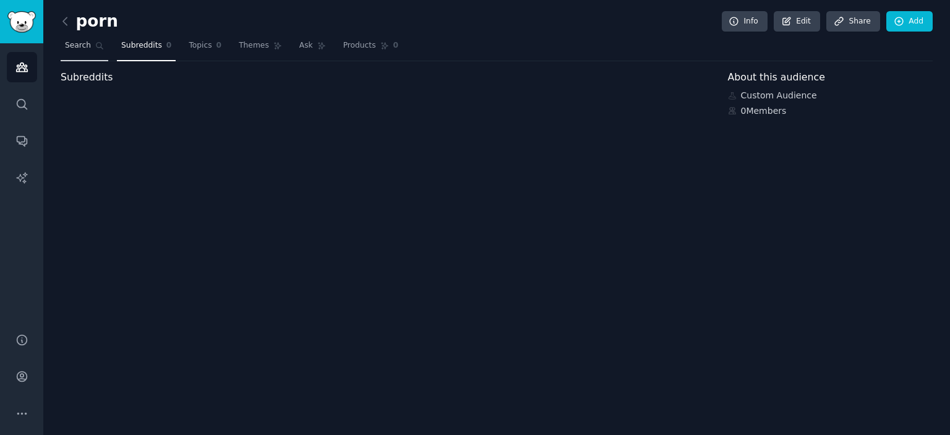
click at [82, 48] on span "Search" at bounding box center [78, 45] width 26 height 11
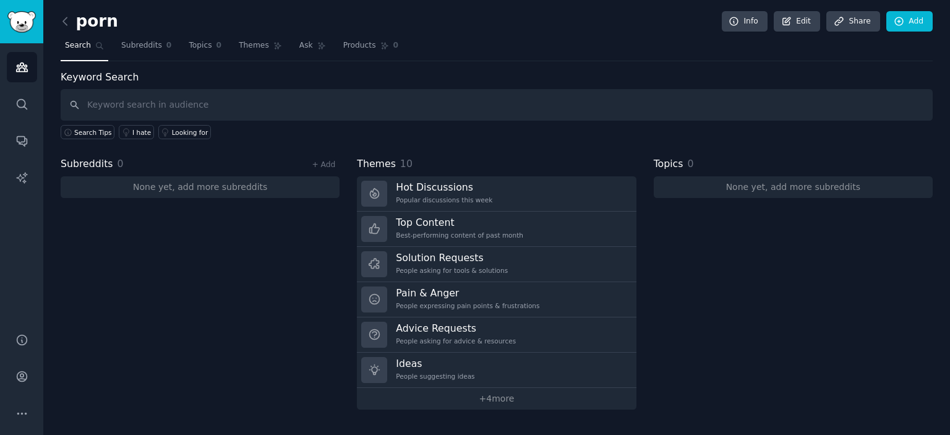
type input "e"
type input "sex"
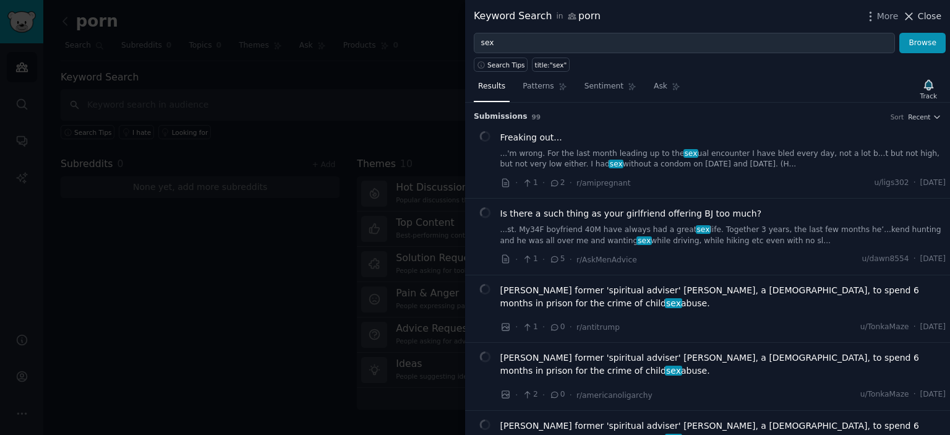
click at [919, 18] on button "Close" at bounding box center [922, 16] width 39 height 13
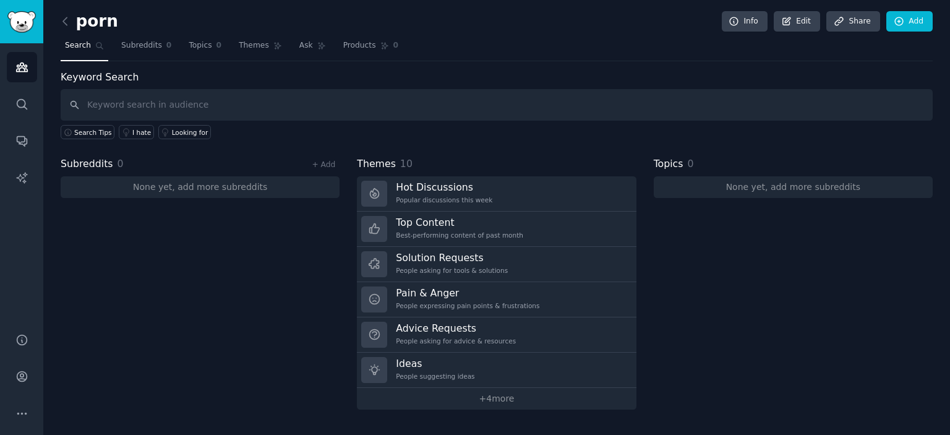
click at [72, 22] on link at bounding box center [68, 22] width 15 height 20
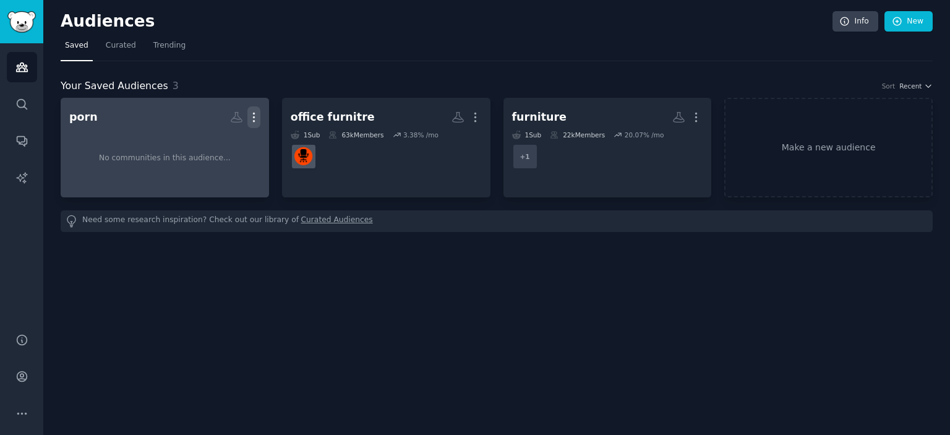
click at [252, 116] on icon "button" at bounding box center [253, 117] width 13 height 13
click at [215, 142] on p "Delete" at bounding box center [220, 143] width 28 height 13
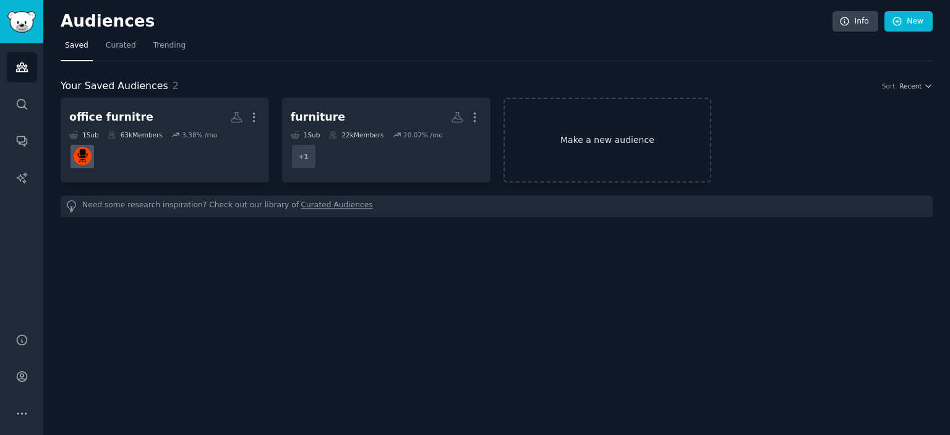
click at [567, 132] on link "Make a new audience" at bounding box center [608, 140] width 209 height 85
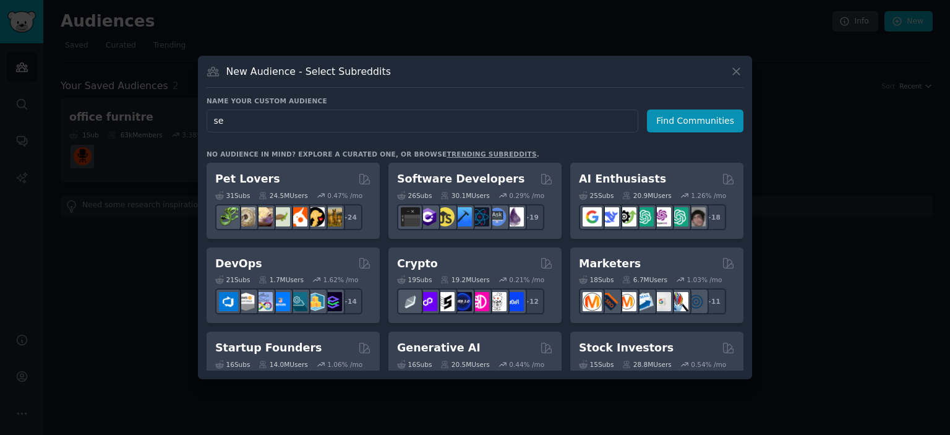
type input "sex"
click button "Find Communities" at bounding box center [695, 121] width 97 height 23
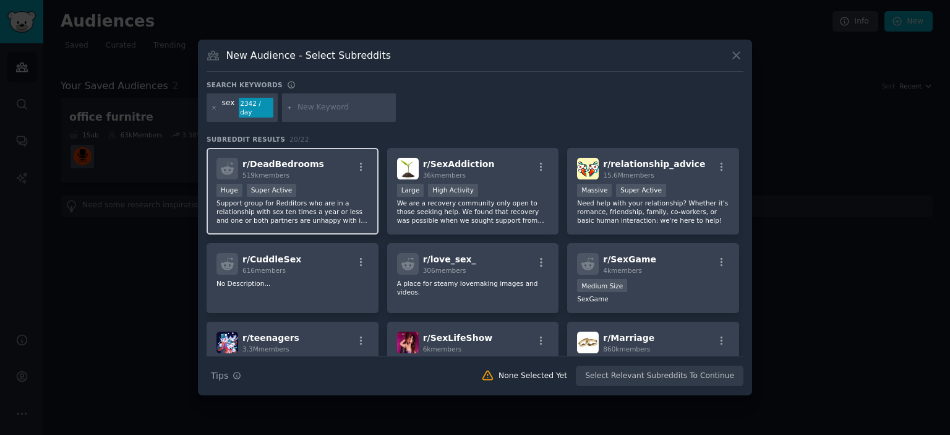
click at [333, 168] on div "r/ DeadBedrooms 519k members" at bounding box center [293, 169] width 152 height 22
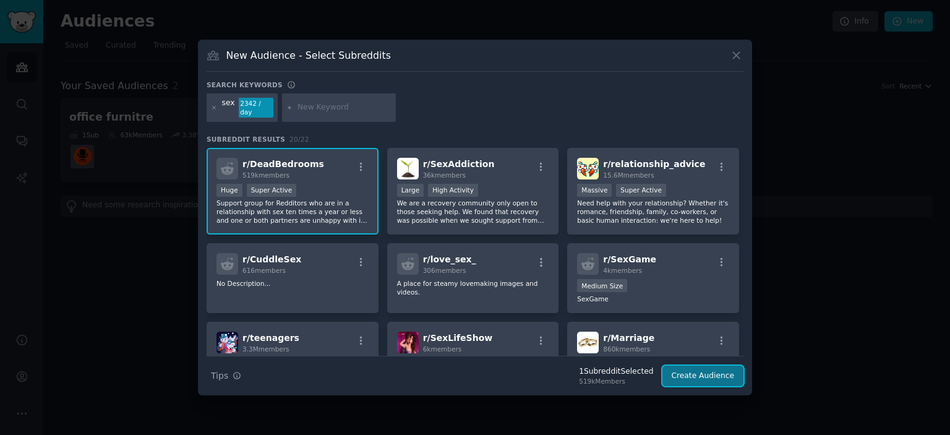
click at [706, 374] on button "Create Audience" at bounding box center [704, 376] width 82 height 21
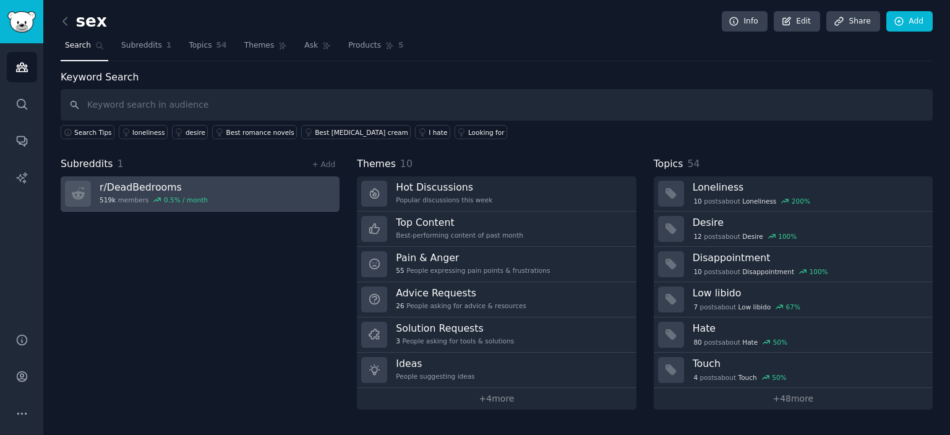
click at [211, 184] on link "r/ DeadBedrooms 519k members 0.5 % / month" at bounding box center [200, 193] width 279 height 35
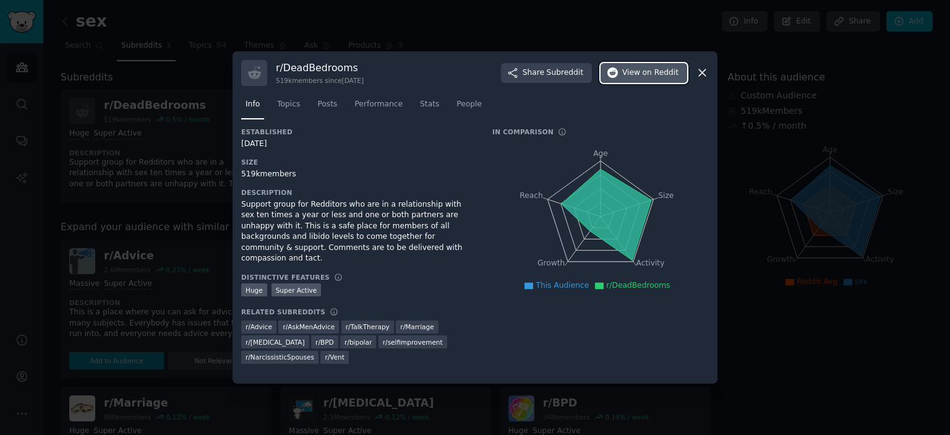
click at [634, 75] on span "View on Reddit" at bounding box center [650, 72] width 56 height 11
